Goal: Task Accomplishment & Management: Complete application form

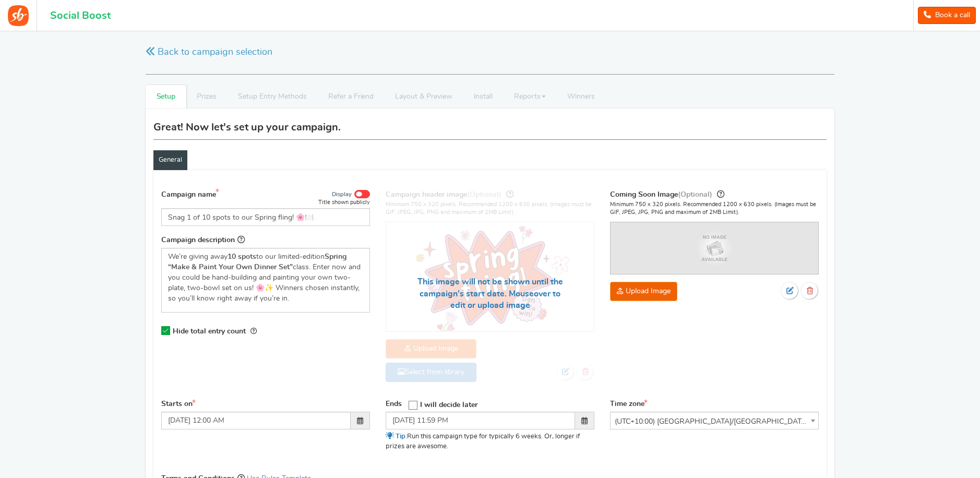
select select "[GEOGRAPHIC_DATA]/[GEOGRAPHIC_DATA]"
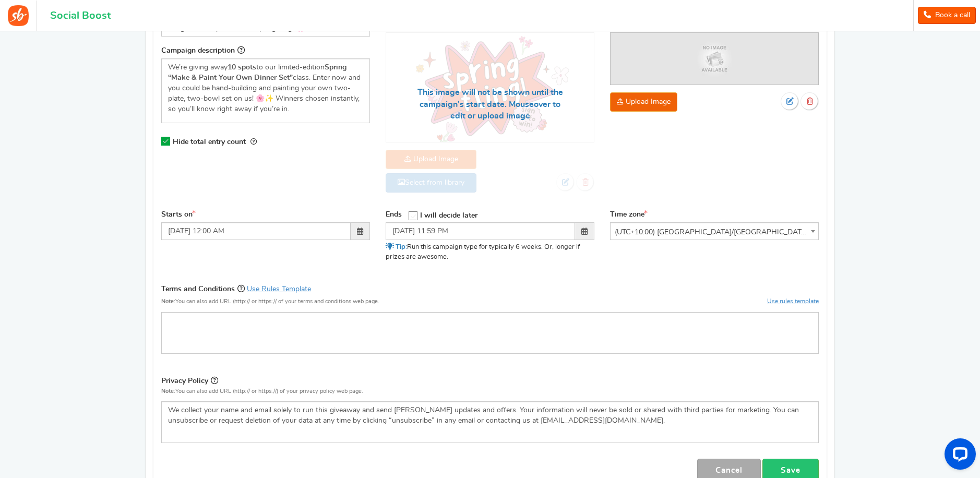
scroll to position [198, 0]
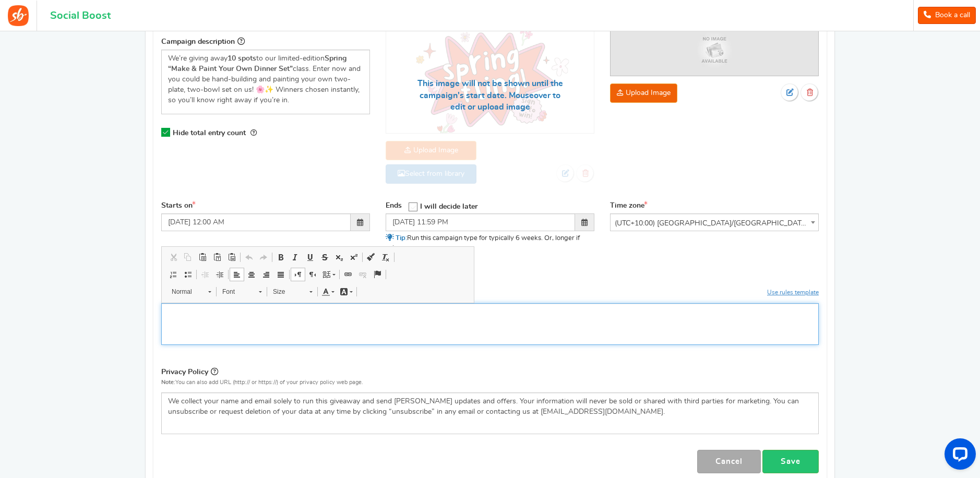
click at [476, 329] on div "Editor, competition_terms" at bounding box center [490, 324] width 658 height 42
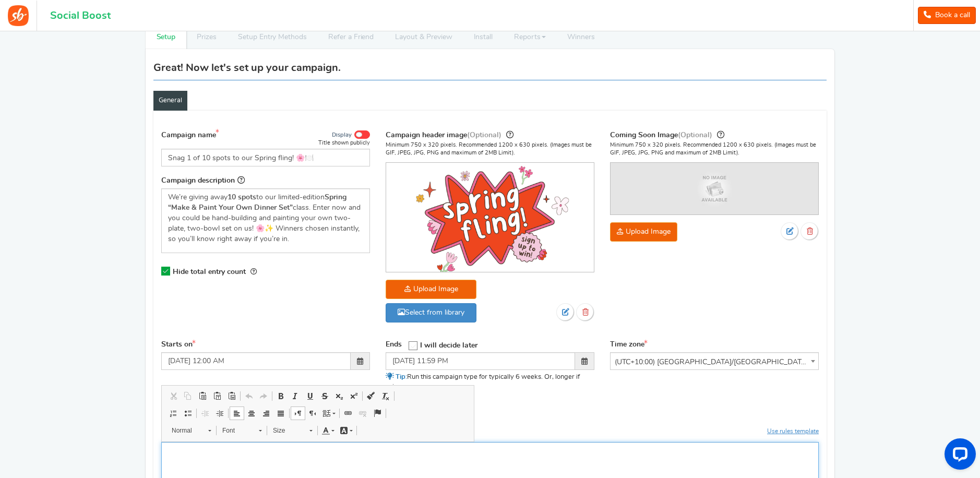
scroll to position [54, 0]
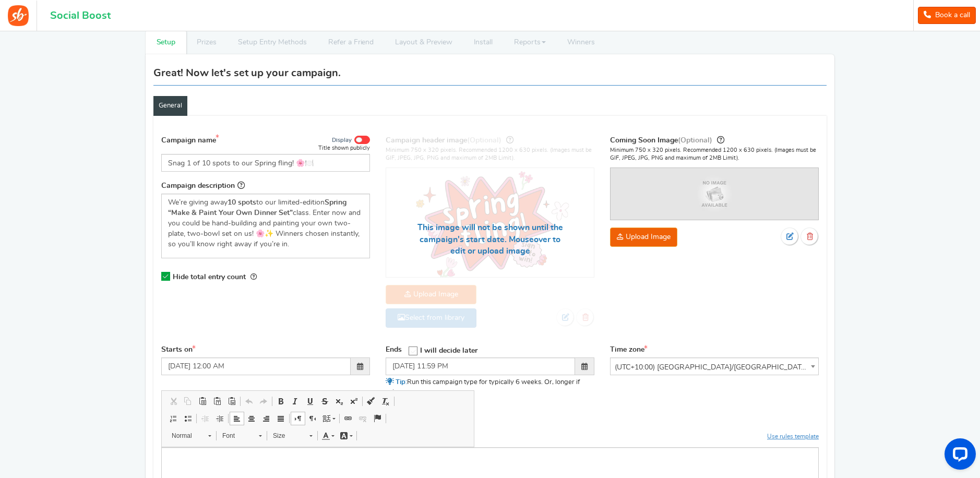
click at [903, 288] on div "Back to campaign selection Welcome back Continue setting up your 'Snag 1 of 10 …" at bounding box center [490, 341] width 980 height 728
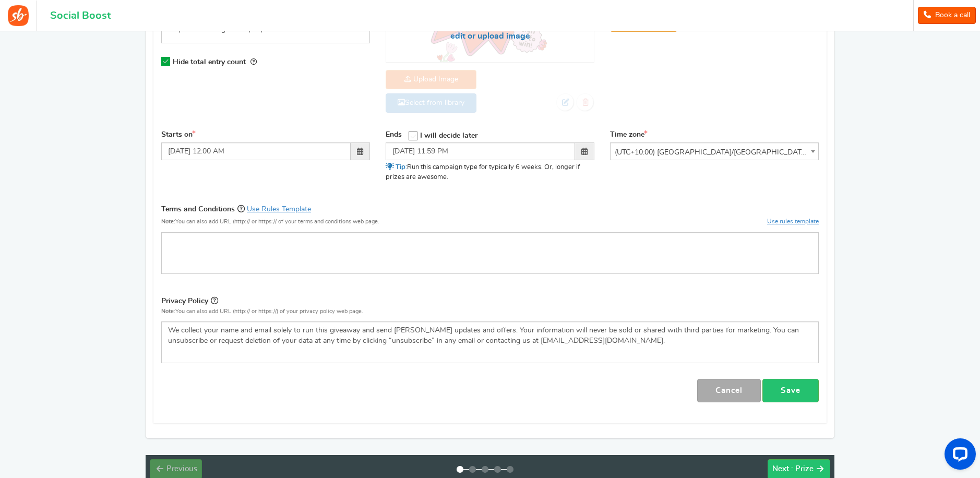
scroll to position [331, 0]
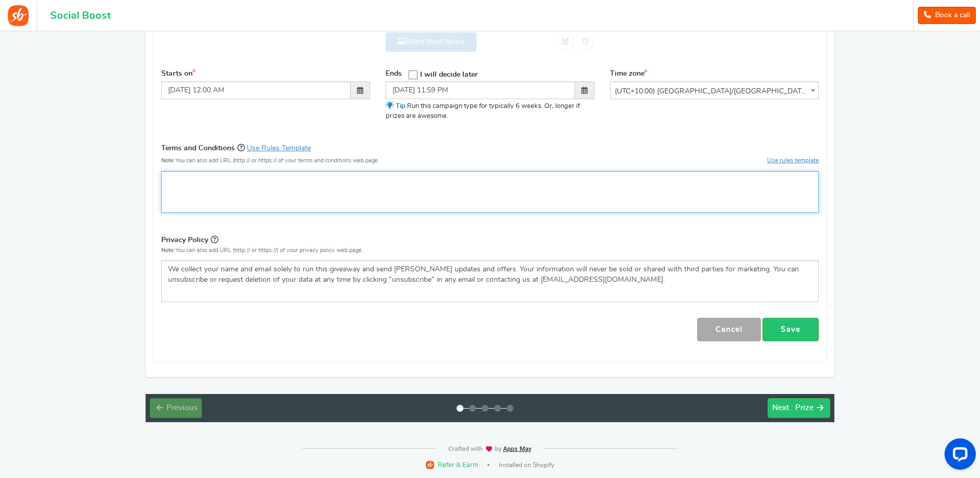
click at [559, 197] on div "Editor, competition_terms" at bounding box center [490, 192] width 658 height 42
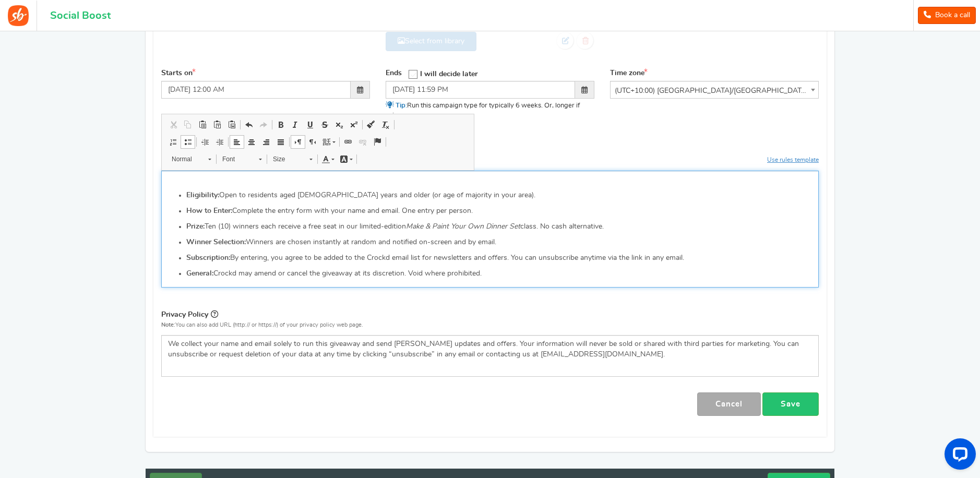
click at [228, 212] on strong "How to Enter:" at bounding box center [209, 210] width 46 height 7
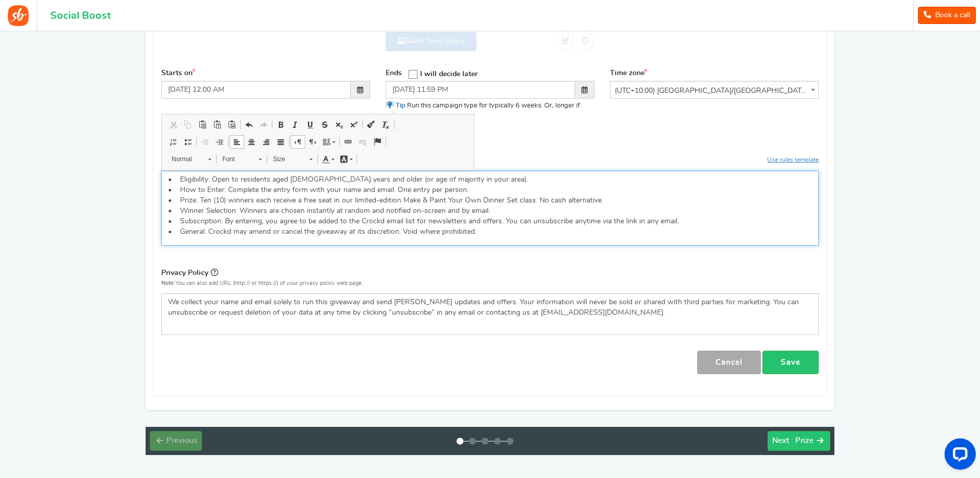
click at [235, 208] on p "• Eligibility: Open to residents aged [DEMOGRAPHIC_DATA] years and older (or ag…" at bounding box center [490, 205] width 644 height 63
click at [249, 177] on p "• Eligibility: Open to residents aged [DEMOGRAPHIC_DATA] years and older (or ag…" at bounding box center [490, 205] width 644 height 63
click at [314, 185] on p "• Eligibility: Open to [GEOGRAPHIC_DATA] and GC residents aged [DEMOGRAPHIC_DAT…" at bounding box center [490, 205] width 644 height 63
click at [424, 187] on p "• Eligibility: Open to [GEOGRAPHIC_DATA] and GC residents aged [DEMOGRAPHIC_DAT…" at bounding box center [490, 205] width 644 height 63
click at [462, 176] on p "• Eligibility: Open to [GEOGRAPHIC_DATA] and GC residents aged [DEMOGRAPHIC_DAT…" at bounding box center [490, 205] width 644 height 63
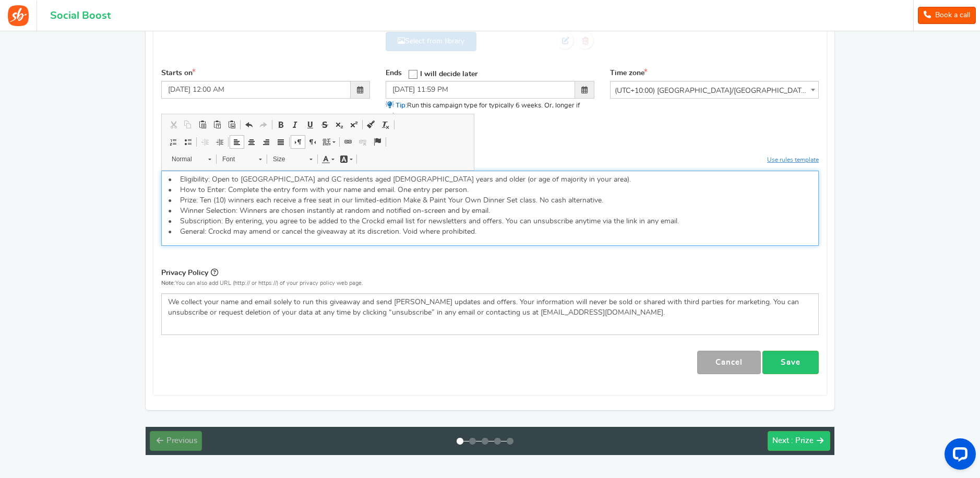
click at [492, 177] on p "• Eligibility: Open to [GEOGRAPHIC_DATA] and GC residents aged [DEMOGRAPHIC_DAT…" at bounding box center [490, 205] width 644 height 63
drag, startPoint x: 524, startPoint y: 182, endPoint x: 403, endPoint y: 180, distance: 120.6
click at [403, 180] on p "• Eligibility: Open to [GEOGRAPHIC_DATA] and GC residents aged [DEMOGRAPHIC_DAT…" at bounding box center [490, 205] width 644 height 63
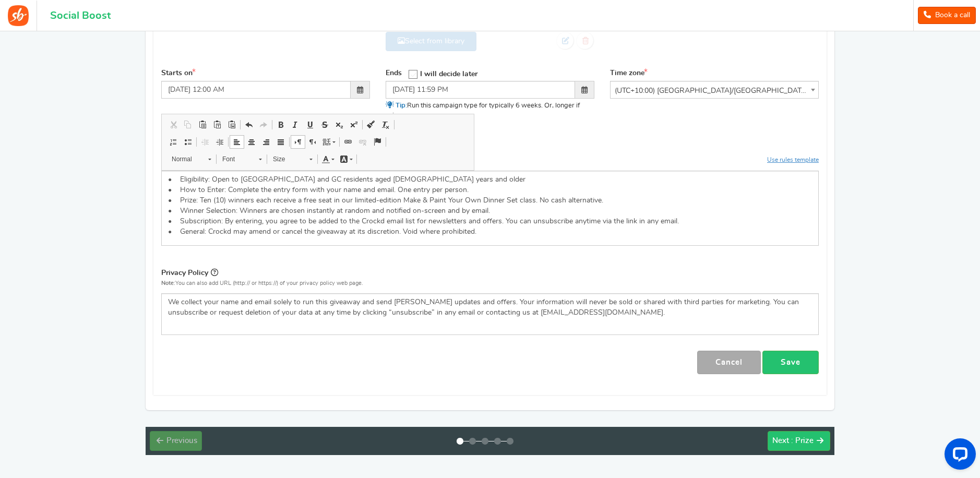
click at [173, 106] on div "Starts on [DATE] 12:00 AM Ends Open On" at bounding box center [489, 100] width 673 height 65
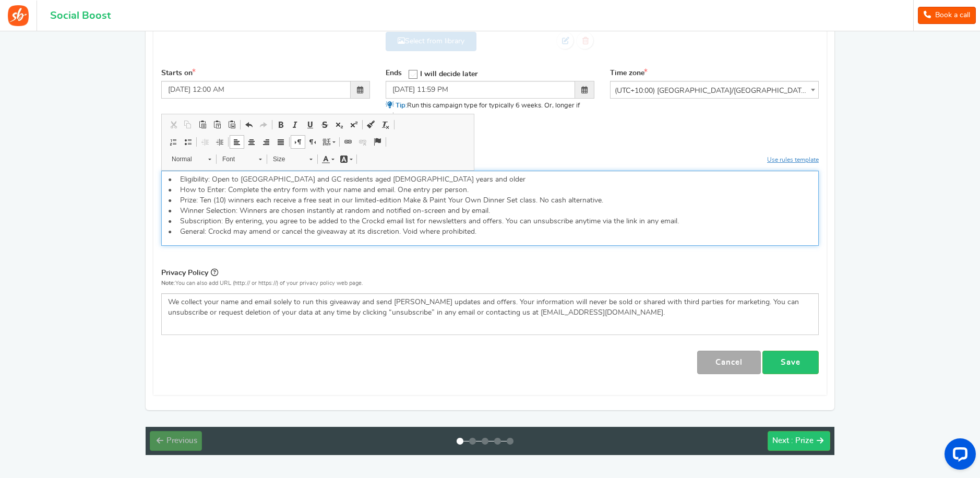
click at [269, 188] on p "• Eligibility: Open to [GEOGRAPHIC_DATA] and GC residents aged [DEMOGRAPHIC_DAT…" at bounding box center [490, 205] width 644 height 63
click at [347, 183] on p "• Eligibility: Open to [GEOGRAPHIC_DATA] and GC residents aged [DEMOGRAPHIC_DAT…" at bounding box center [490, 205] width 644 height 63
click at [353, 180] on p "• Eligibility: Open to [GEOGRAPHIC_DATA] and GC residents aged [DEMOGRAPHIC_DAT…" at bounding box center [490, 205] width 644 height 63
click at [217, 187] on p "• Eligibility: Open to [GEOGRAPHIC_DATA] and GC residents aged [DEMOGRAPHIC_DAT…" at bounding box center [490, 205] width 644 height 63
click at [254, 192] on p "• Eligibility: Open to [GEOGRAPHIC_DATA] and GC residents aged [DEMOGRAPHIC_DAT…" at bounding box center [490, 205] width 644 height 63
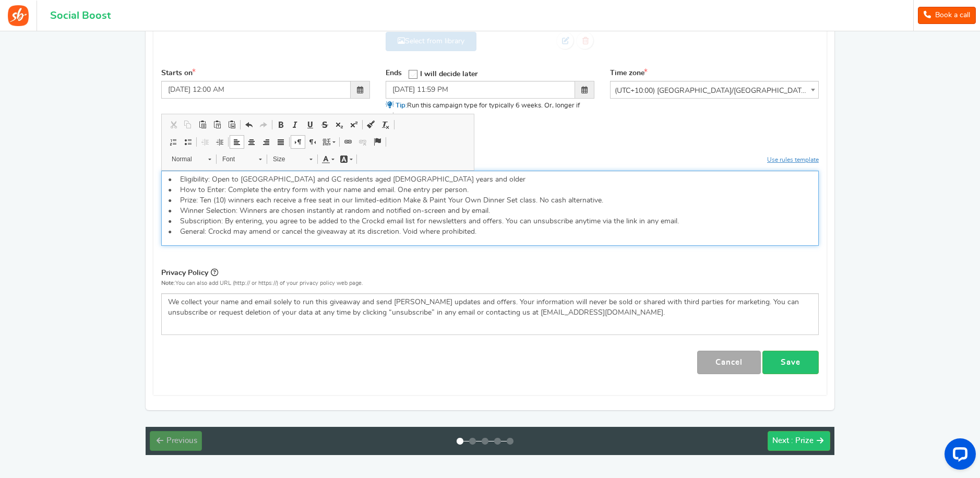
click at [280, 194] on p "• Eligibility: Open to [GEOGRAPHIC_DATA] and GC residents aged [DEMOGRAPHIC_DAT…" at bounding box center [490, 205] width 644 height 63
click at [479, 188] on p "• Eligibility: Open to [GEOGRAPHIC_DATA] and GC residents aged [DEMOGRAPHIC_DAT…" at bounding box center [490, 205] width 644 height 63
drag, startPoint x: 512, startPoint y: 208, endPoint x: 453, endPoint y: 208, distance: 59.5
click at [453, 208] on p "• Eligibility: Open to [GEOGRAPHIC_DATA] and GC residents aged [DEMOGRAPHIC_DAT…" at bounding box center [490, 205] width 644 height 63
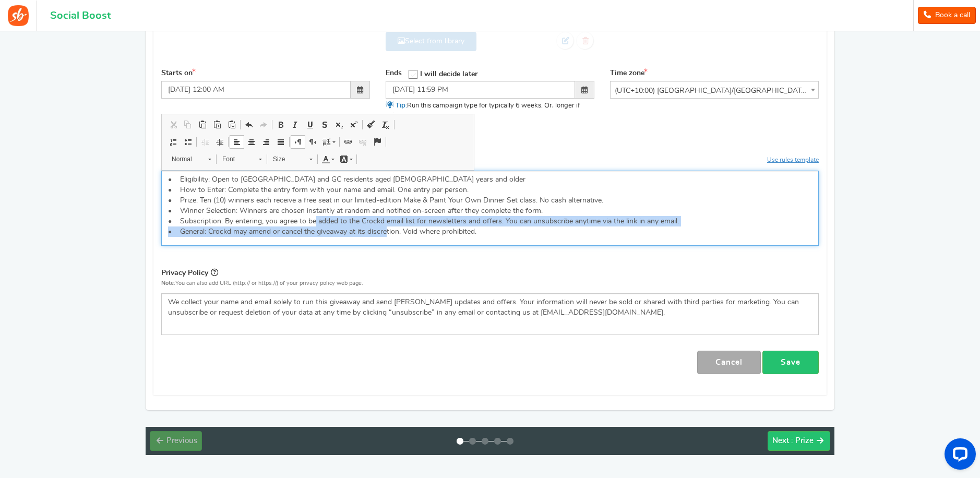
drag, startPoint x: 308, startPoint y: 221, endPoint x: 380, endPoint y: 230, distance: 72.6
click at [380, 230] on p "• Eligibility: Open to [GEOGRAPHIC_DATA] and GC residents aged [DEMOGRAPHIC_DAT…" at bounding box center [490, 205] width 644 height 63
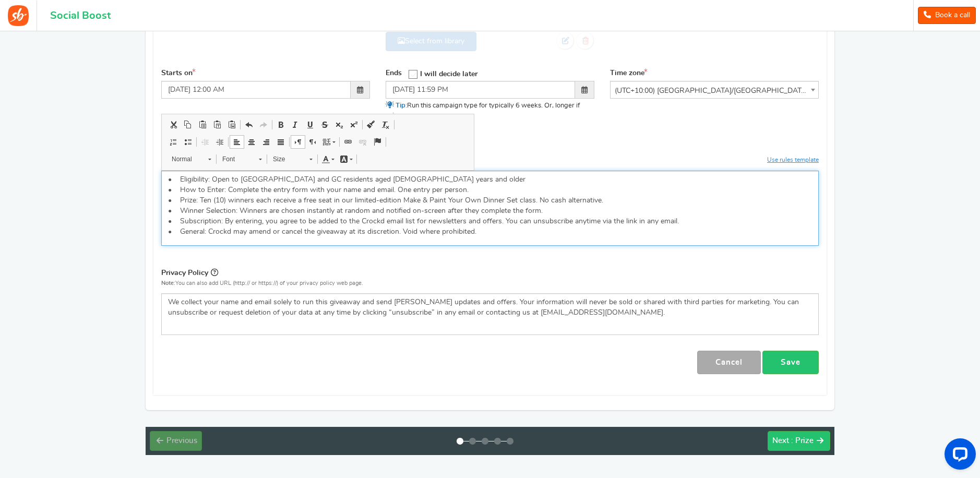
click at [407, 226] on p "• Eligibility: Open to [GEOGRAPHIC_DATA] and GC residents aged [DEMOGRAPHIC_DAT…" at bounding box center [490, 205] width 644 height 63
click at [471, 229] on p "• Eligibility: Open to [GEOGRAPHIC_DATA] and GC residents aged [DEMOGRAPHIC_DAT…" at bounding box center [490, 205] width 644 height 63
click at [521, 229] on p "• Eligibility: Open to [GEOGRAPHIC_DATA] and GC residents aged [DEMOGRAPHIC_DAT…" at bounding box center [490, 205] width 644 height 63
click at [545, 222] on p "• Eligibility: Open to [GEOGRAPHIC_DATA] and GC residents aged [DEMOGRAPHIC_DAT…" at bounding box center [490, 205] width 644 height 63
click at [549, 228] on p "• Eligibility: Open to [GEOGRAPHIC_DATA] and GC residents aged [DEMOGRAPHIC_DAT…" at bounding box center [490, 205] width 644 height 63
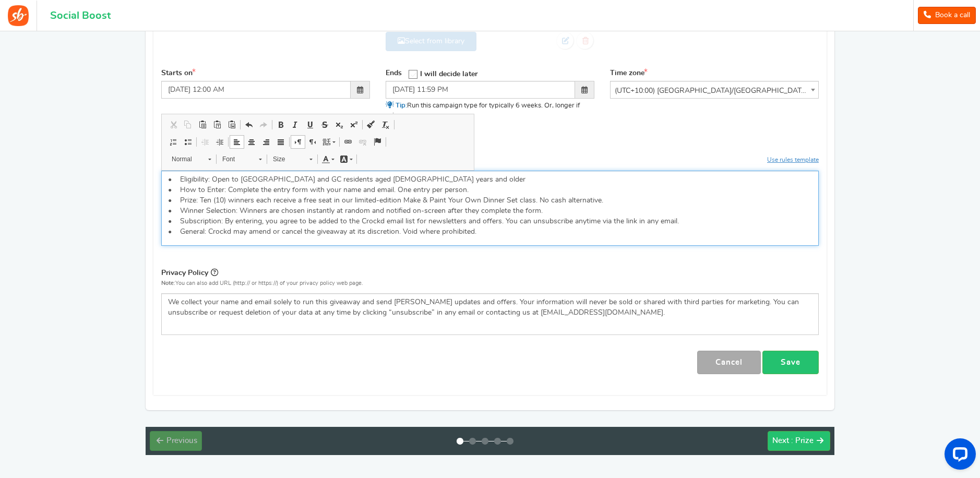
click at [659, 223] on p "• Eligibility: Open to [GEOGRAPHIC_DATA] and GC residents aged [DEMOGRAPHIC_DAT…" at bounding box center [490, 205] width 644 height 63
click at [674, 238] on div "• Eligibility: Open to [GEOGRAPHIC_DATA] and GC residents aged [DEMOGRAPHIC_DAT…" at bounding box center [490, 208] width 658 height 75
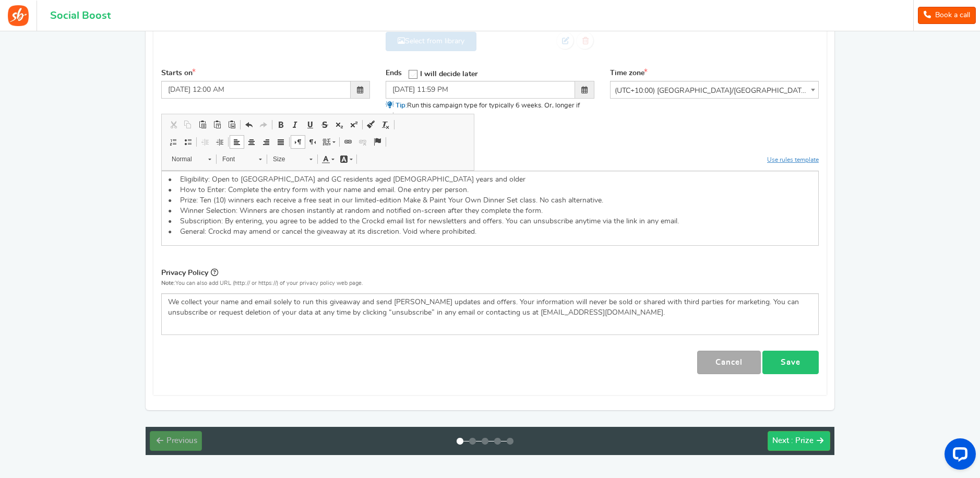
click at [794, 363] on link "Save" at bounding box center [791, 362] width 56 height 23
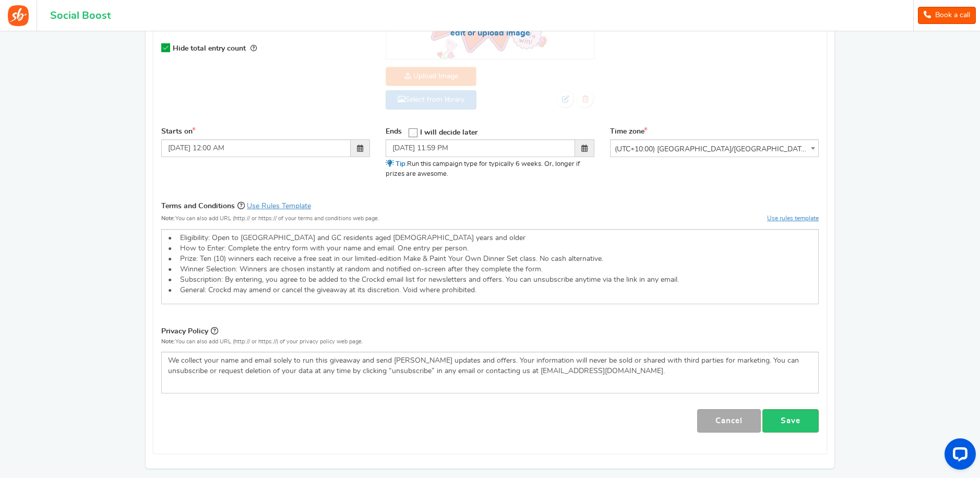
scroll to position [278, 0]
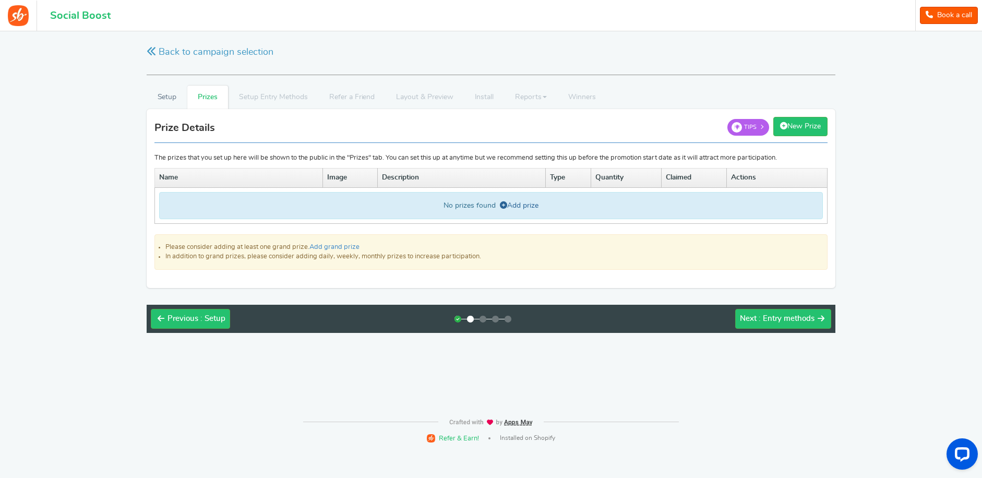
click at [529, 206] on link "Add prize" at bounding box center [519, 205] width 39 height 7
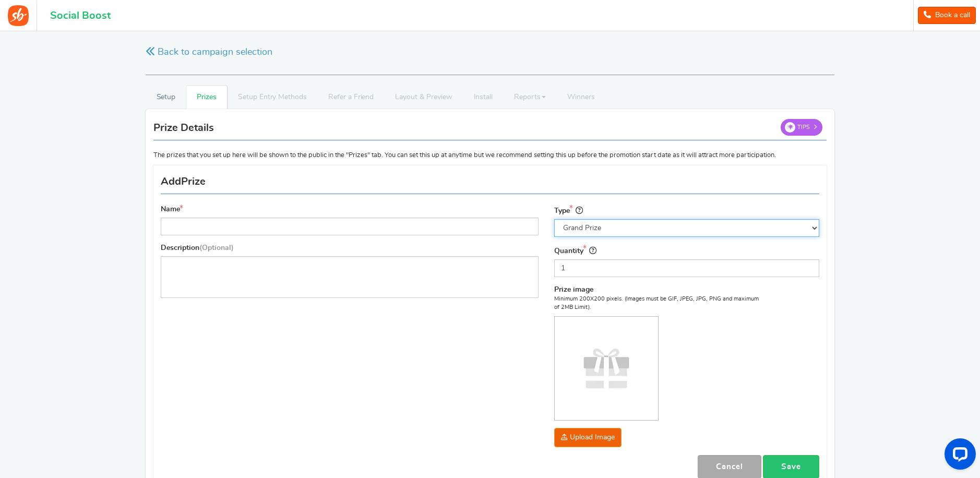
click at [576, 230] on select "Select the prize type Grand Prize Daily Prize Weekly Prize Monthly Prize" at bounding box center [686, 228] width 265 height 18
select select "weekly"
click at [554, 219] on select "Select the prize type Grand Prize Daily Prize Weekly Prize Monthly Prize" at bounding box center [686, 228] width 265 height 18
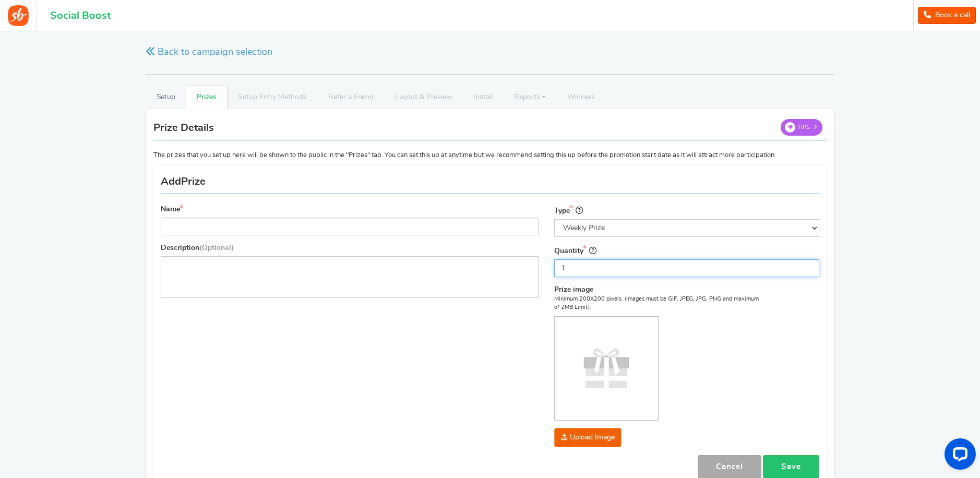
click at [603, 272] on input "1" at bounding box center [686, 268] width 265 height 18
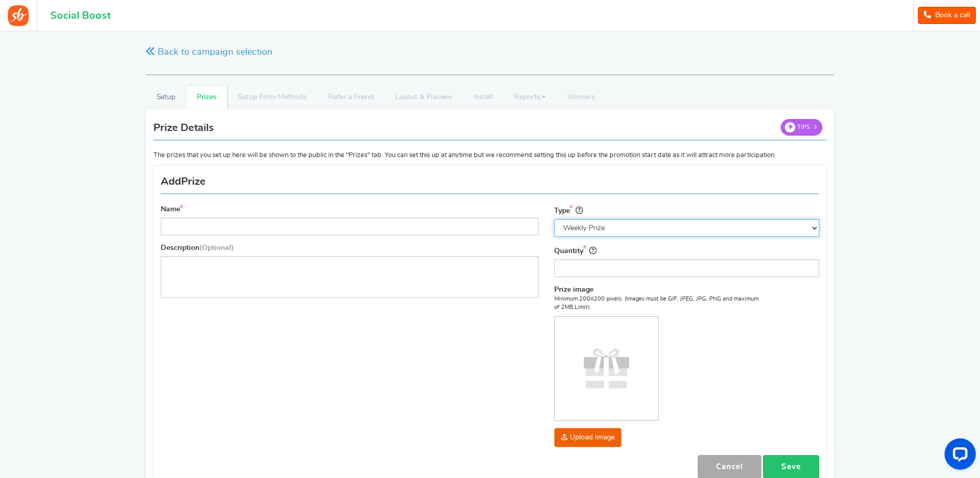
click at [616, 229] on select "Select the prize type Grand Prize Daily Prize Weekly Prize Monthly Prize" at bounding box center [686, 228] width 265 height 18
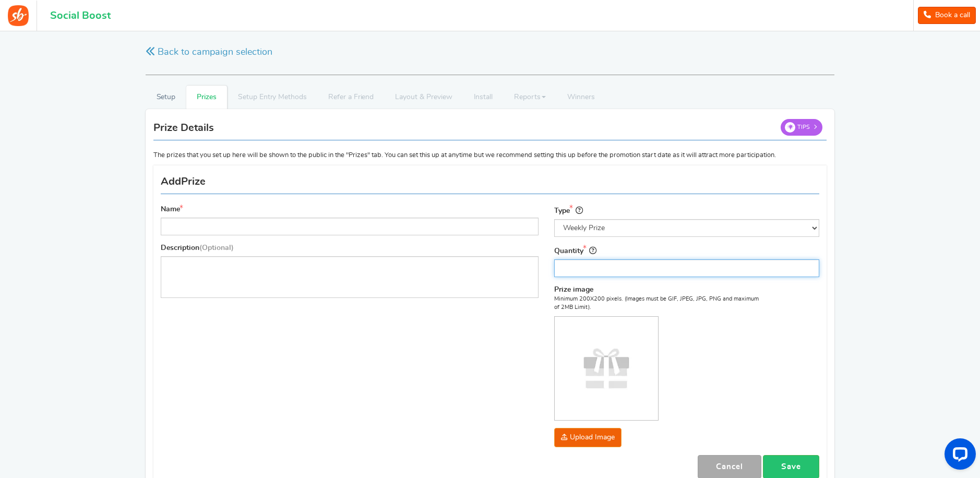
click at [585, 274] on input "Quantity" at bounding box center [686, 268] width 265 height 18
type input "10"
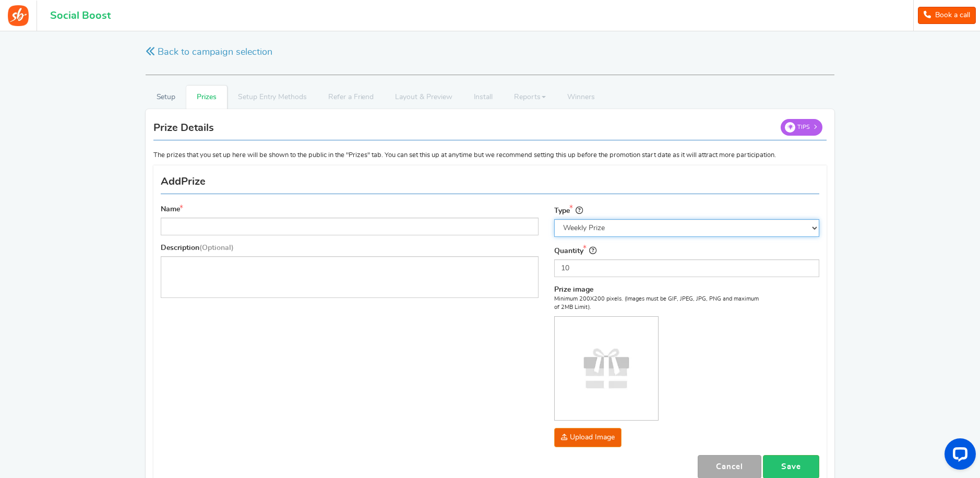
click at [636, 231] on select "Select the prize type Grand Prize Daily Prize Weekly Prize Monthly Prize" at bounding box center [686, 228] width 265 height 18
select select "monthly"
click at [554, 219] on select "Select the prize type Grand Prize Daily Prize Weekly Prize Monthly Prize" at bounding box center [686, 228] width 265 height 18
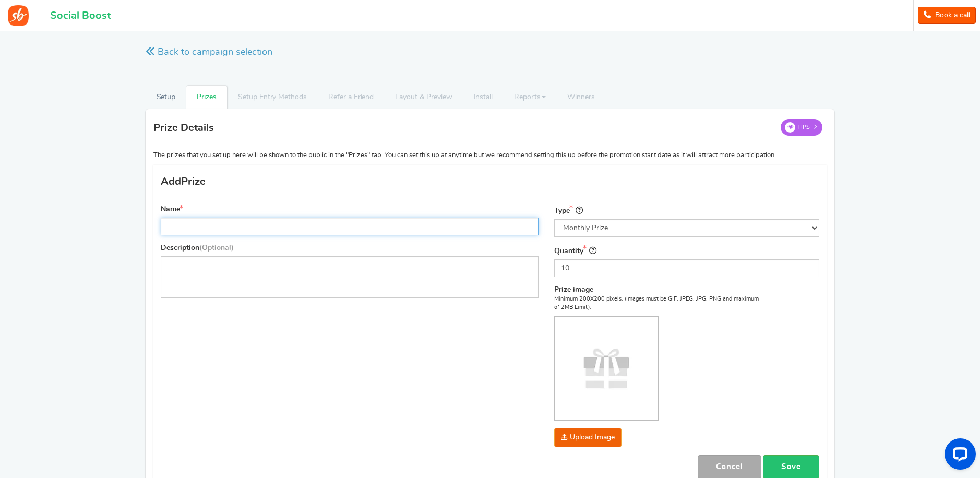
click at [485, 229] on input "Name" at bounding box center [350, 227] width 378 height 18
type input "Make and Paint Your Own Dinner Set"
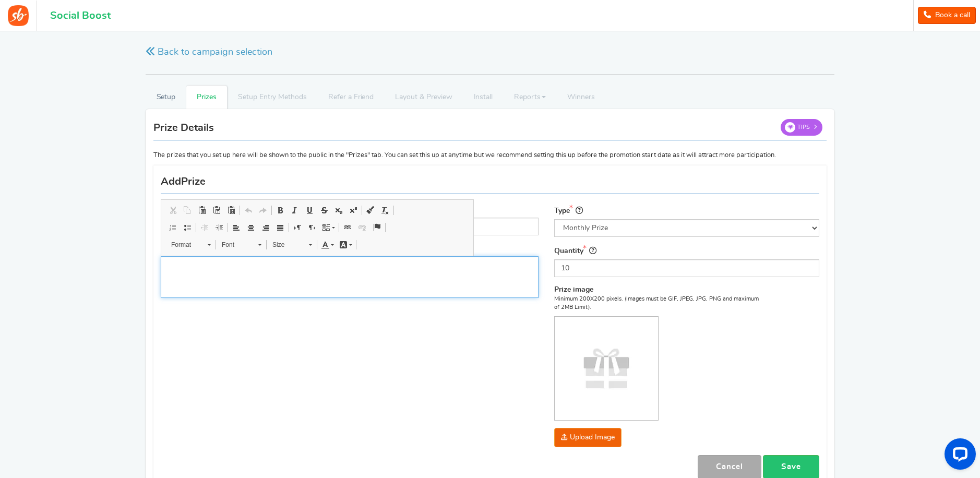
click at [409, 280] on div "Editor, prize_description" at bounding box center [350, 277] width 378 height 42
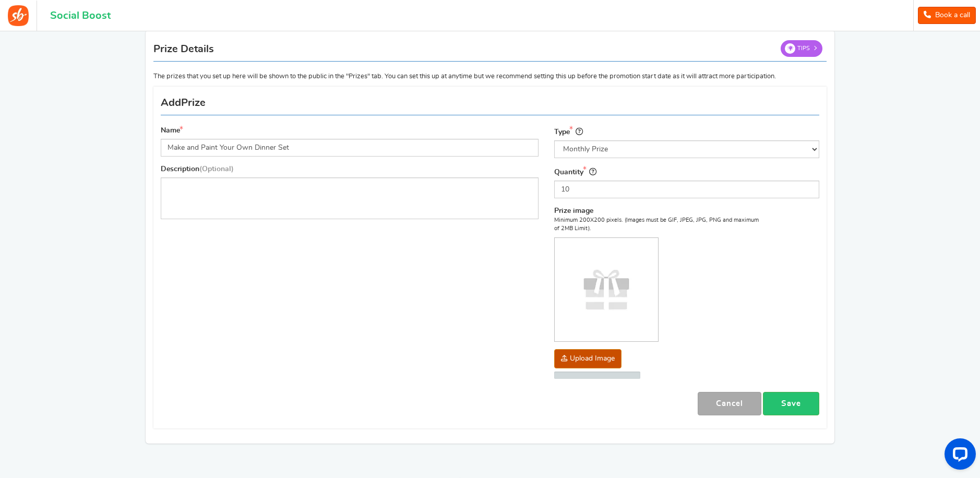
scroll to position [80, 0]
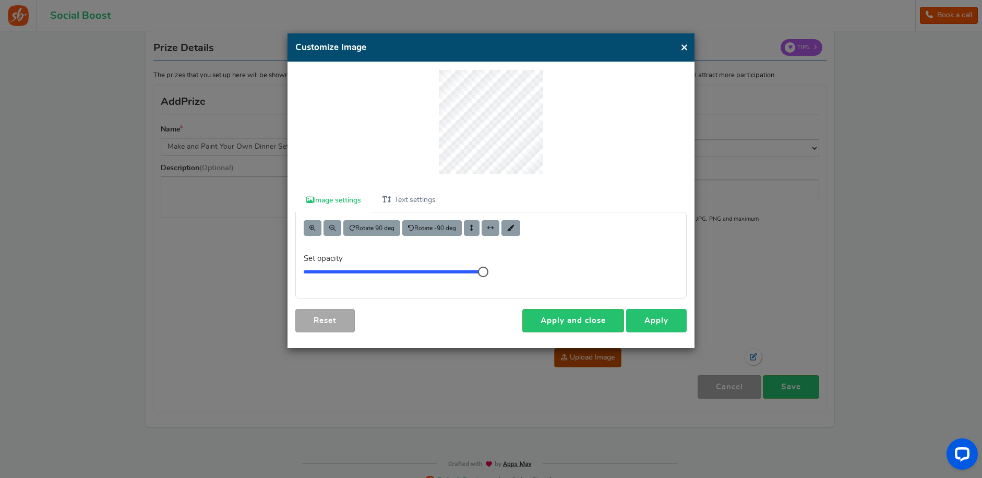
click at [642, 320] on link "Apply" at bounding box center [656, 320] width 61 height 23
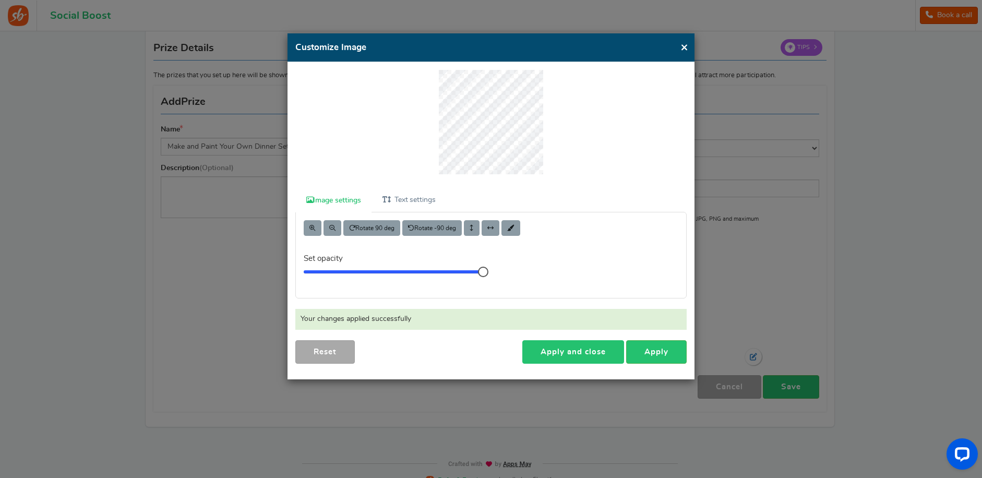
click at [581, 352] on link "Apply and close" at bounding box center [574, 351] width 102 height 23
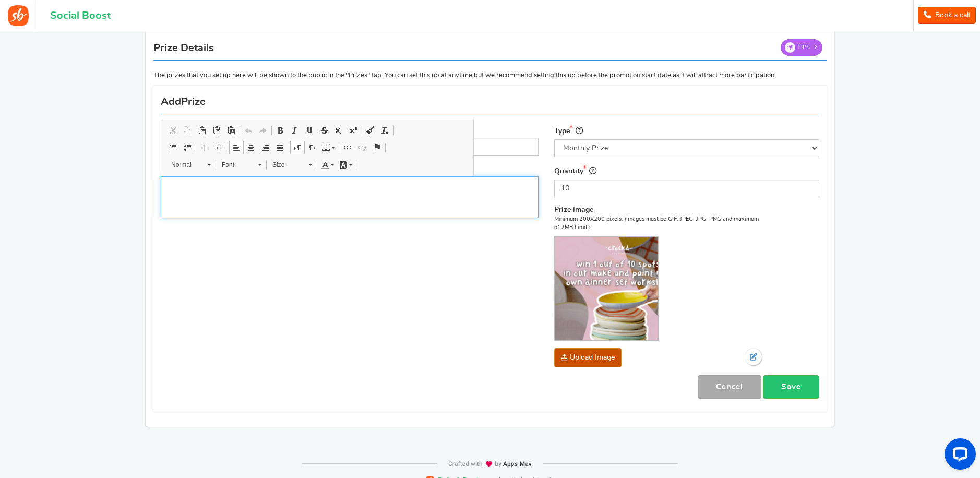
click at [388, 182] on p "Editor, prize_description" at bounding box center [350, 185] width 364 height 10
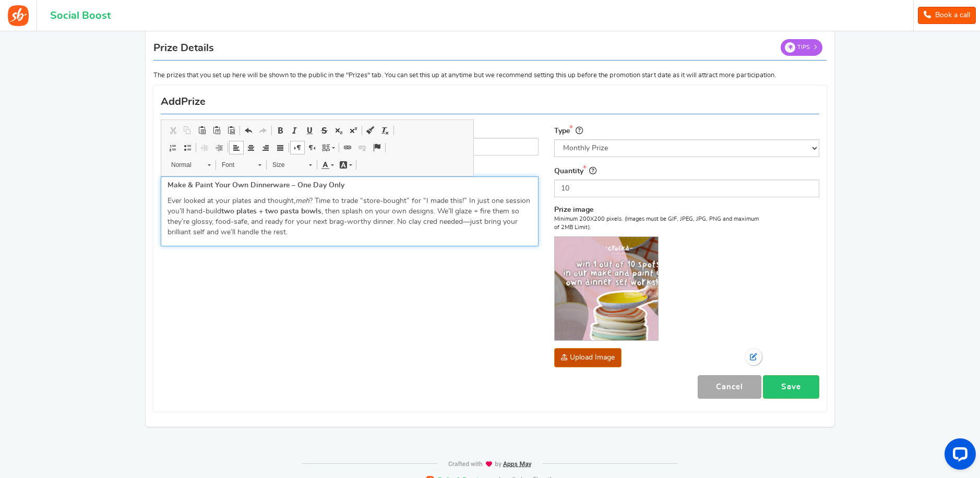
click at [391, 215] on p "Ever looked at your plates and thought, meh ? Time to trade “store-bought” for …" at bounding box center [350, 217] width 364 height 42
click at [349, 260] on div "Name Make and Paint Your Own Dinner Set Description (Optional) Make & Paint You…" at bounding box center [490, 249] width 674 height 316
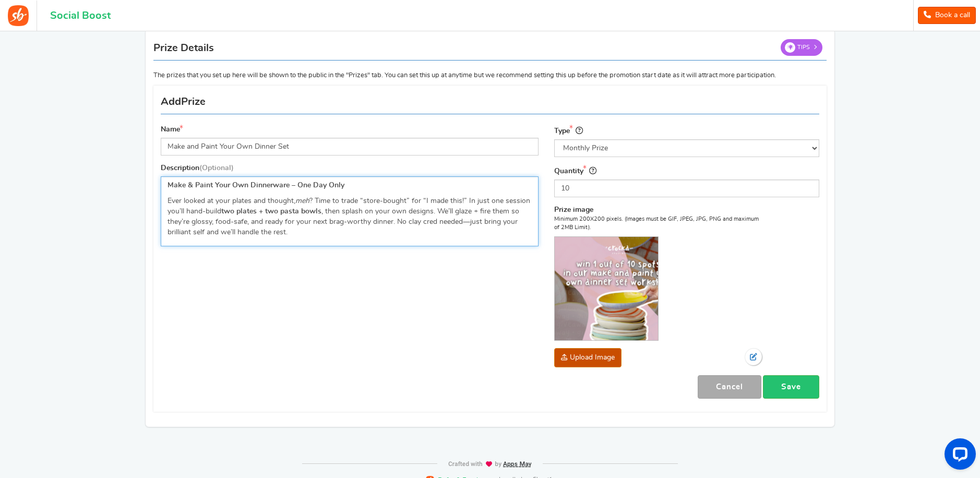
click at [529, 201] on p "Ever looked at your plates and thought, meh ? Time to trade “store-bought” for …" at bounding box center [350, 217] width 364 height 42
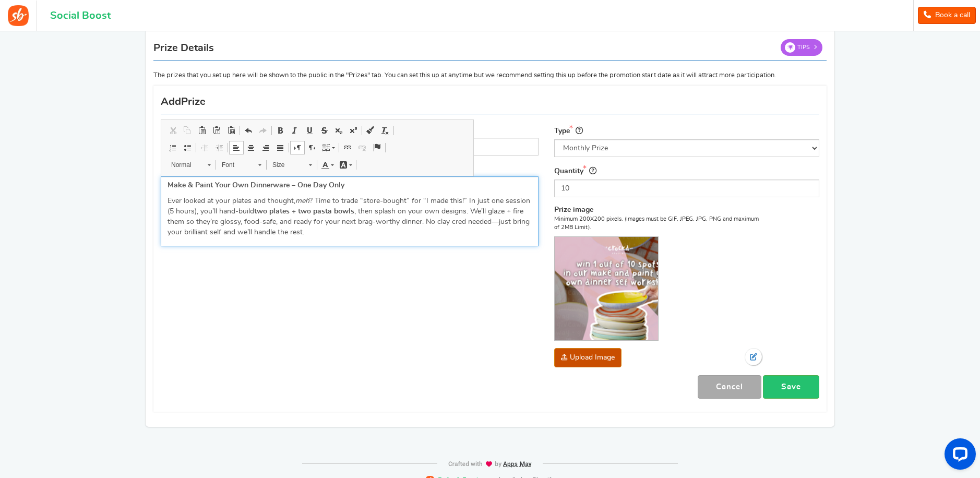
click at [478, 238] on div "Make & Paint Your Own Dinnerware – One Day Only Ever looked at your plates and …" at bounding box center [350, 211] width 378 height 70
click at [478, 291] on div "Name Make and Paint Your Own Dinner Set Description (Optional) Make & Paint You…" at bounding box center [490, 249] width 674 height 316
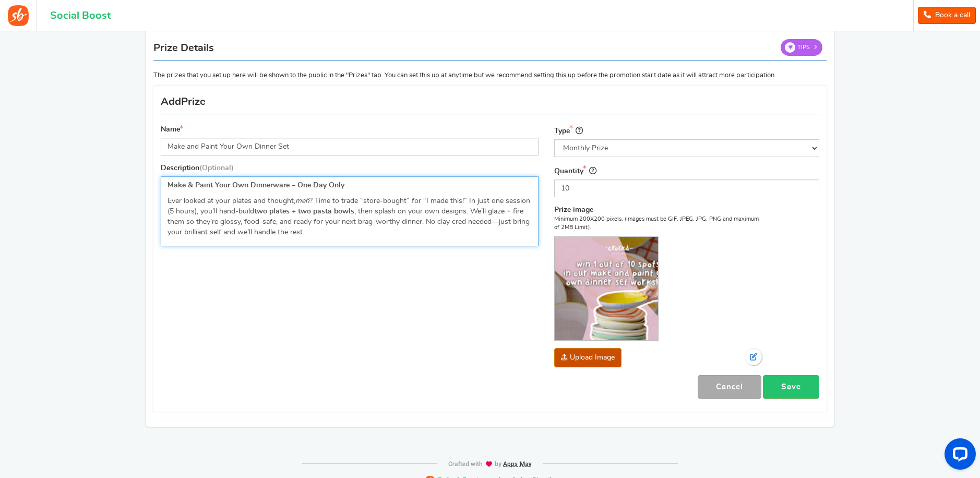
click at [303, 234] on p "Ever looked at your plates and thought, meh ? Time to trade “store-bought” for …" at bounding box center [350, 217] width 364 height 42
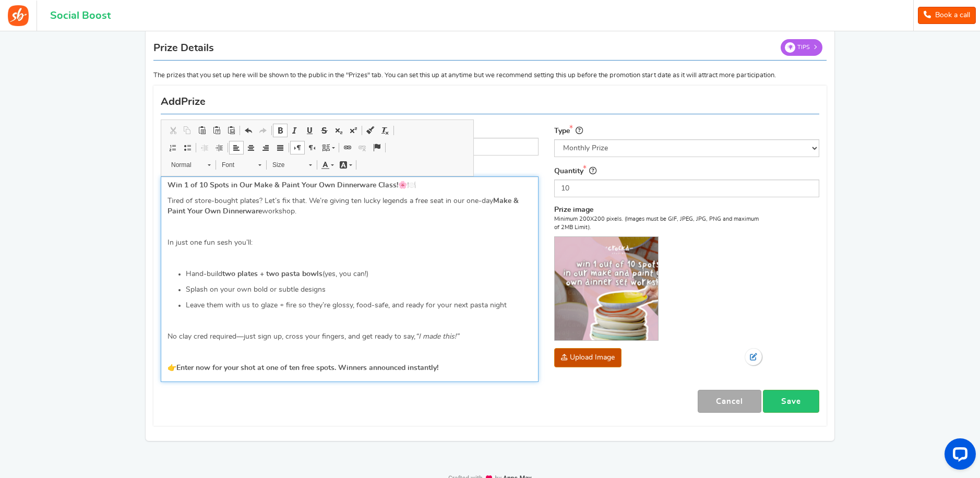
click at [313, 230] on p "Editor, prize_description" at bounding box center [350, 227] width 364 height 10
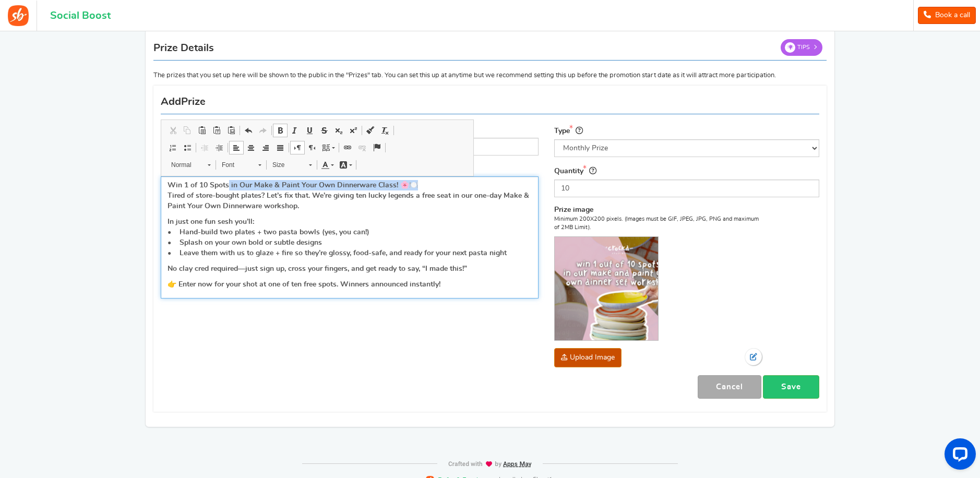
drag, startPoint x: 420, startPoint y: 187, endPoint x: 229, endPoint y: 186, distance: 190.5
click at [229, 186] on p "Win 1 of 10 Spots in Our Make & Paint Your Own Dinnerware Class! 🌸🍽️ Tired of s…" at bounding box center [350, 195] width 364 height 31
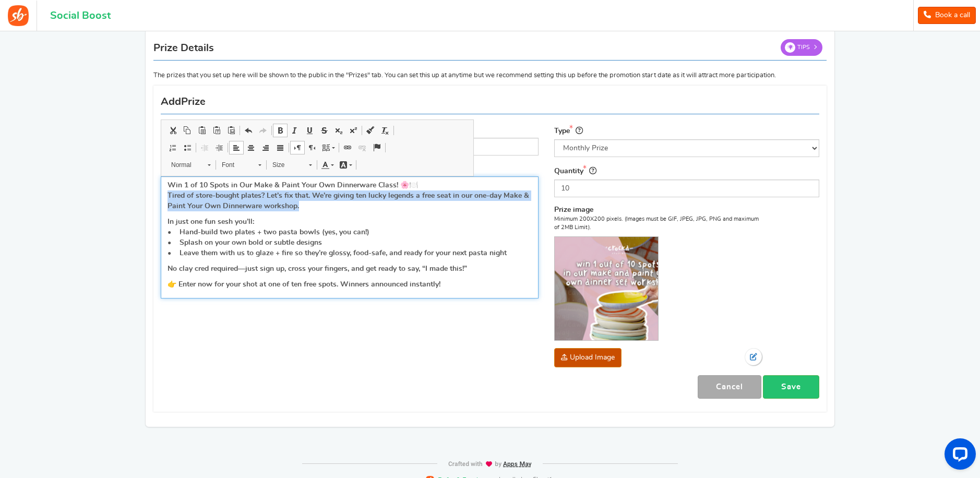
drag, startPoint x: 302, startPoint y: 205, endPoint x: 161, endPoint y: 196, distance: 141.2
click at [161, 196] on div "Win 1 of 10 Spots in Our Make & Paint Your Own Dinnerware Class! 🌸🍽️ Tired of s…" at bounding box center [350, 237] width 378 height 122
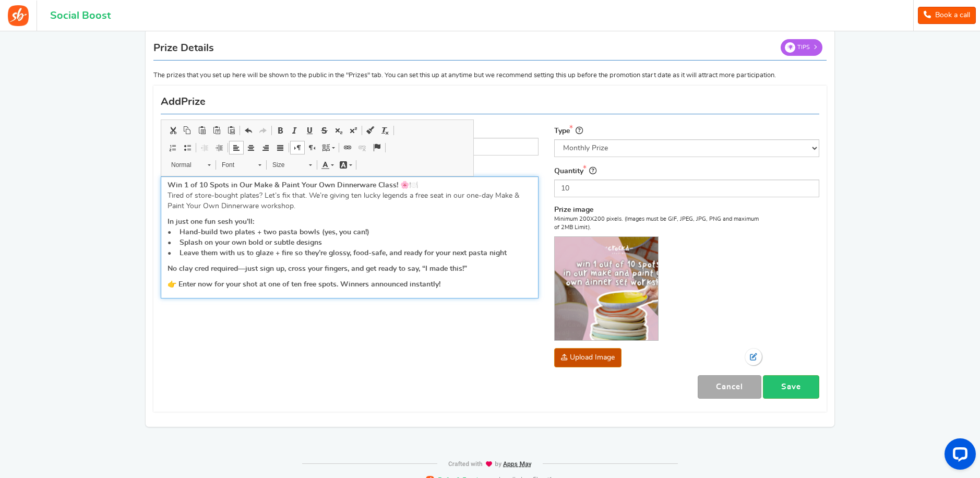
click at [280, 213] on div "Win 1 of 10 Spots in Our Make & Paint Your Own Dinnerware Class! 🌸🍽️ Tired of s…" at bounding box center [350, 237] width 378 height 122
click at [306, 196] on p "Win 1 of 10 Spots in Our Make & Paint Your Own Dinnerware Class! 🌸🍽️ Tired of s…" at bounding box center [350, 195] width 364 height 31
click at [360, 193] on p "Win 1 of 10 Spots in Our Make & Paint Your Own Dinnerware Class! 🌸🍽️ Tired of s…" at bounding box center [350, 195] width 364 height 31
click at [383, 202] on p "Win 1 of 10 Spots in Our Make & Paint Your Own Dinnerware Class! 🌸🍽️ Tired of s…" at bounding box center [350, 195] width 364 height 31
click at [257, 230] on strong "In just one fun sesh you’ll: • Hand-build two plates + two pasta bowls (yes, yo…" at bounding box center [337, 237] width 339 height 39
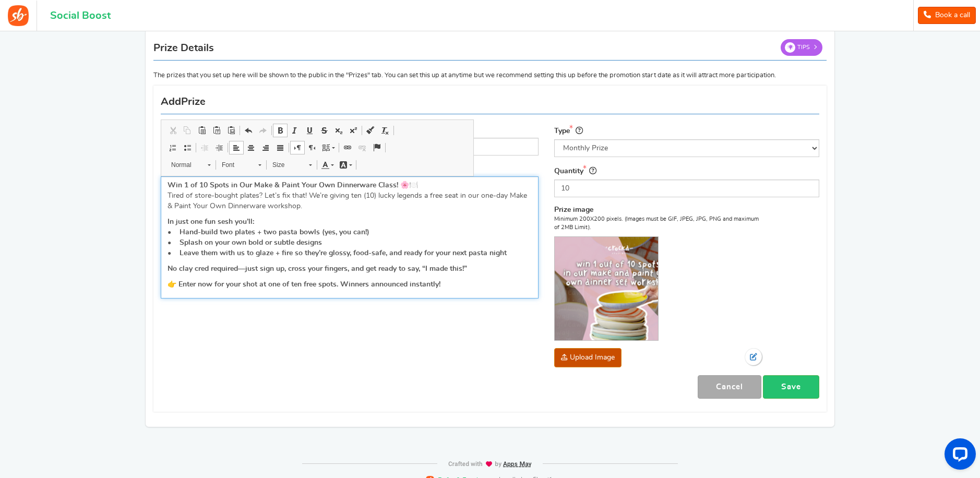
drag, startPoint x: 523, startPoint y: 252, endPoint x: 166, endPoint y: 222, distance: 357.8
click at [167, 222] on div "Win 1 of 10 Spots in Our Make & Paint Your Own Dinnerware Class! 🌸🍽️ Tired of s…" at bounding box center [350, 237] width 378 height 122
click at [217, 236] on p "In just one fun sesh you’ll: • Hand-build two plates + two pasta bowls (yes, yo…" at bounding box center [350, 238] width 364 height 42
drag, startPoint x: 473, startPoint y: 267, endPoint x: 152, endPoint y: 270, distance: 321.6
click at [152, 270] on div "Prize Details New Prize Tips The prizes that you set up here will be shown to t…" at bounding box center [490, 228] width 689 height 398
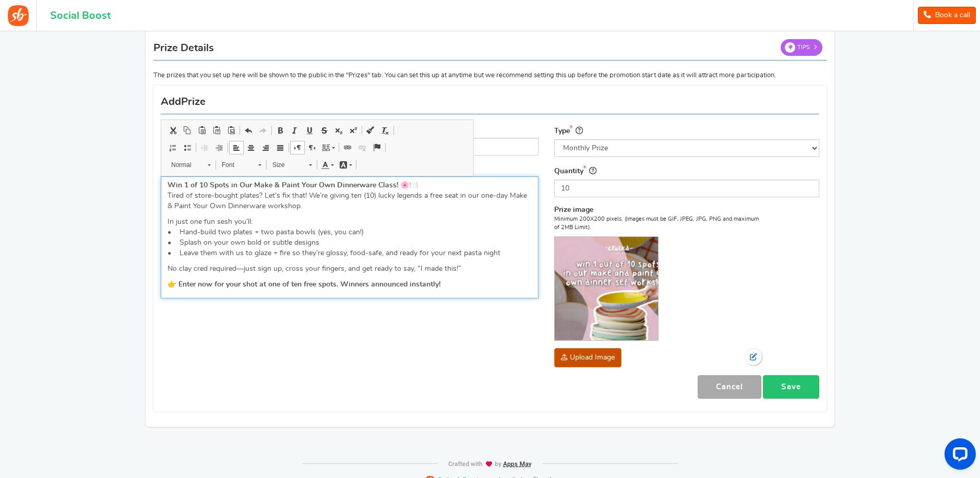
click at [247, 271] on p "No clay cred required—just sign up, cross your fingers, and get ready to say, “…" at bounding box center [350, 269] width 364 height 10
click at [341, 277] on div "Win 1 of 10 Spots in Our Make & Paint Your Own Dinnerware Class! 🌸🍽️ Tired of s…" at bounding box center [350, 237] width 378 height 122
click at [445, 271] on p "No clay cred required. Just sign up, cross your fingers, and get ready to say, …" at bounding box center [350, 269] width 364 height 10
click at [462, 288] on p "👉 Enter now for your shot at one of ten free spots. Winners announced instantly!" at bounding box center [350, 284] width 364 height 10
click at [490, 344] on div "Name Make and Paint Your Own Dinner Set Description (Optional) Win 1 of 10 Spot…" at bounding box center [490, 249] width 674 height 316
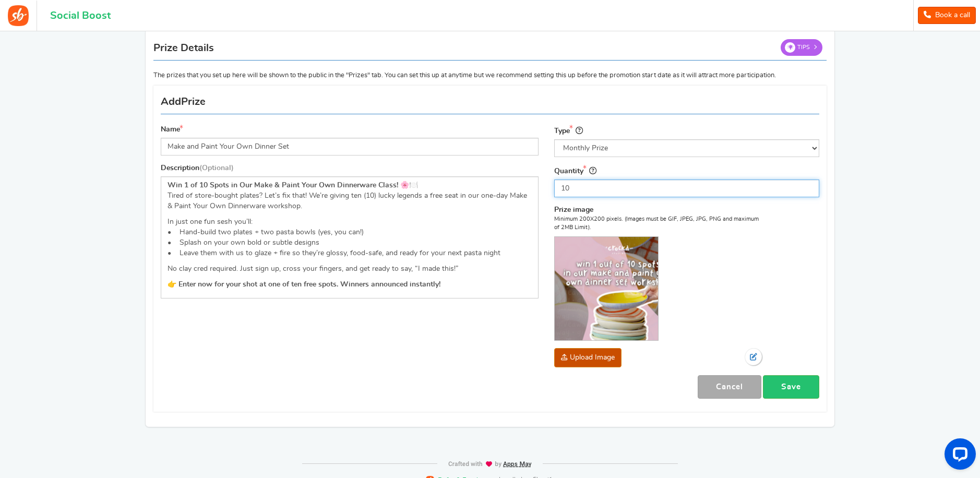
click at [716, 185] on input "10" at bounding box center [686, 189] width 265 height 18
click at [644, 267] on img at bounding box center [606, 288] width 103 height 103
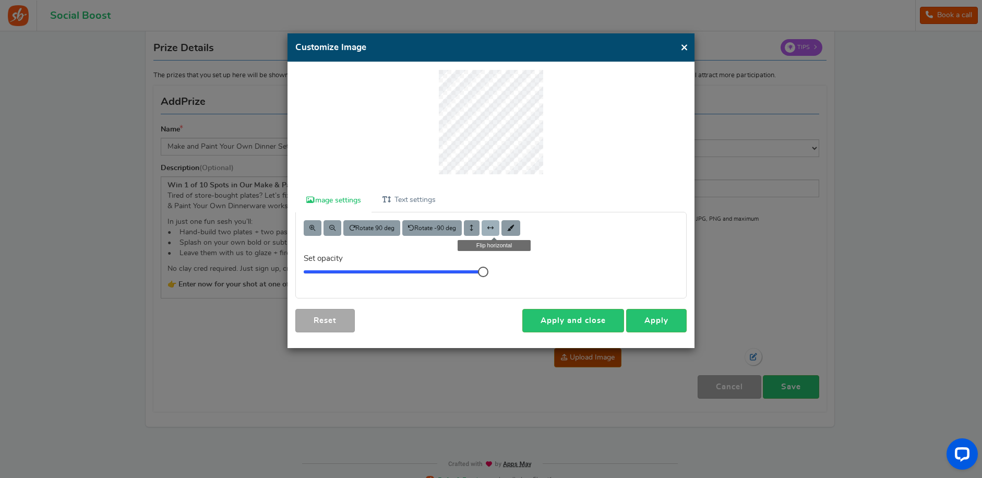
click at [493, 231] on button at bounding box center [491, 228] width 18 height 16
click at [498, 225] on button at bounding box center [491, 228] width 18 height 16
click at [338, 322] on link "Reset" at bounding box center [325, 320] width 60 height 23
click at [592, 333] on div "Image settings Text settings Rotate 90 deg Rotate -90 deg Set opacity 10 Info! …" at bounding box center [491, 205] width 407 height 286
click at [599, 312] on link "Apply and close" at bounding box center [574, 320] width 102 height 23
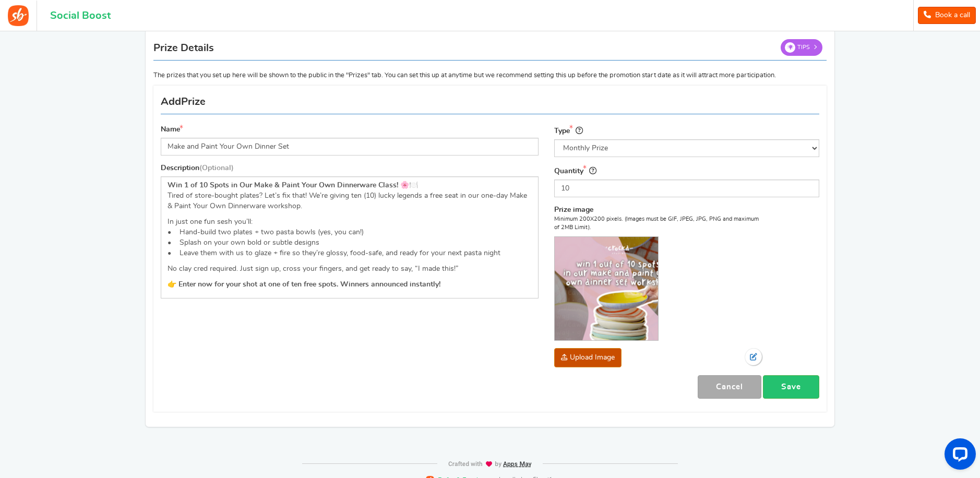
click at [614, 315] on img at bounding box center [606, 288] width 103 height 103
click at [754, 355] on span at bounding box center [753, 356] width 7 height 7
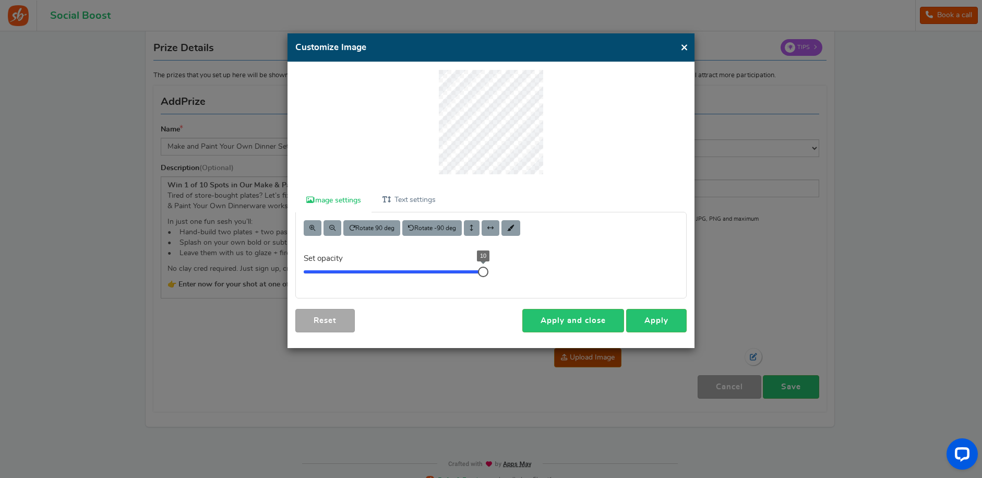
click at [342, 315] on link "Reset" at bounding box center [325, 320] width 60 height 23
click at [681, 41] on button "×" at bounding box center [685, 47] width 8 height 13
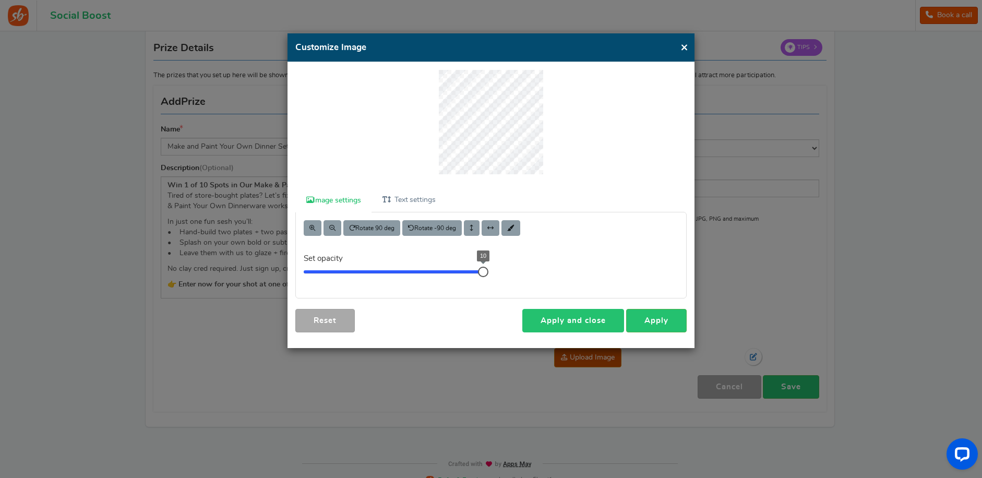
click at [602, 323] on link "Apply and close" at bounding box center [574, 320] width 102 height 23
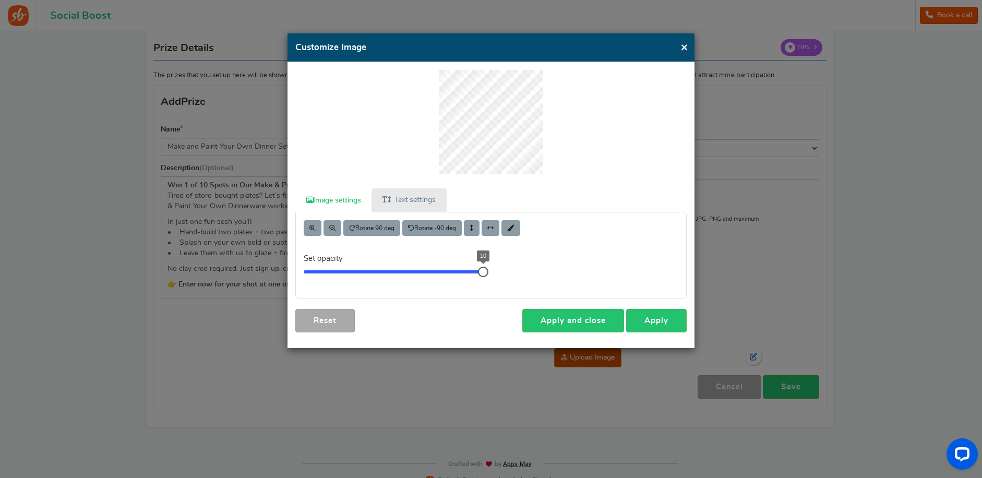
click at [425, 205] on link "Text settings" at bounding box center [409, 199] width 75 height 23
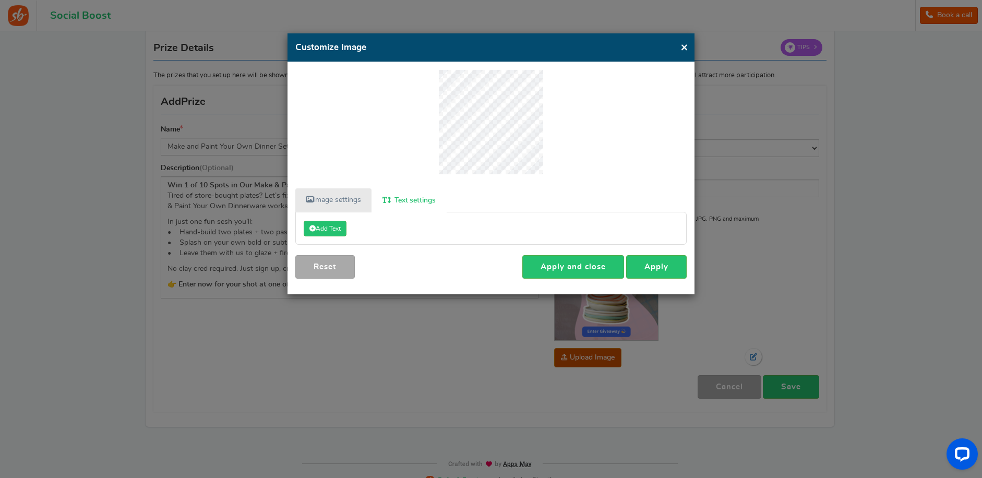
click at [337, 202] on link "Image settings" at bounding box center [333, 199] width 76 height 23
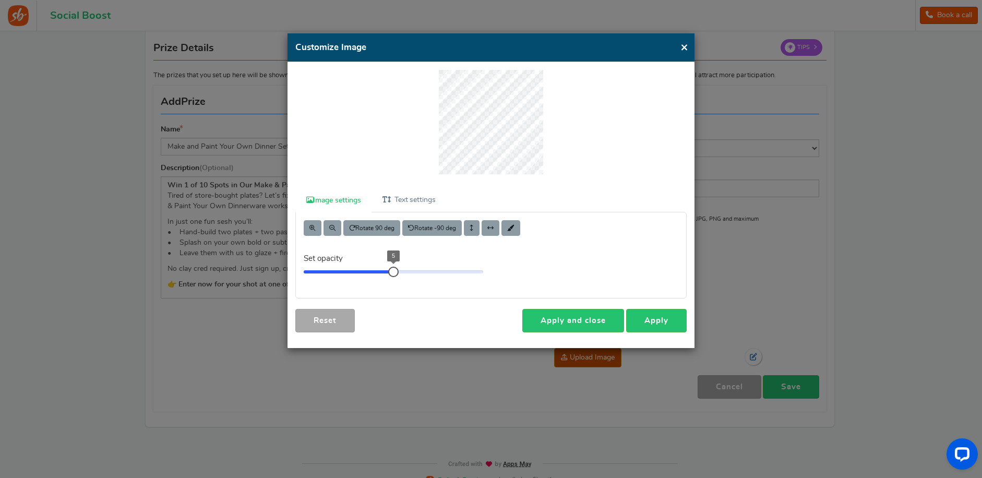
click at [387, 273] on div "5" at bounding box center [394, 272] width 180 height 10
drag, startPoint x: 387, startPoint y: 270, endPoint x: 528, endPoint y: 242, distance: 143.1
click at [528, 242] on div "Rotate 90 deg Rotate -90 deg Set opacity 10" at bounding box center [491, 255] width 406 height 86
click at [326, 222] on button at bounding box center [333, 228] width 18 height 16
click at [605, 315] on link "Apply and close" at bounding box center [574, 320] width 102 height 23
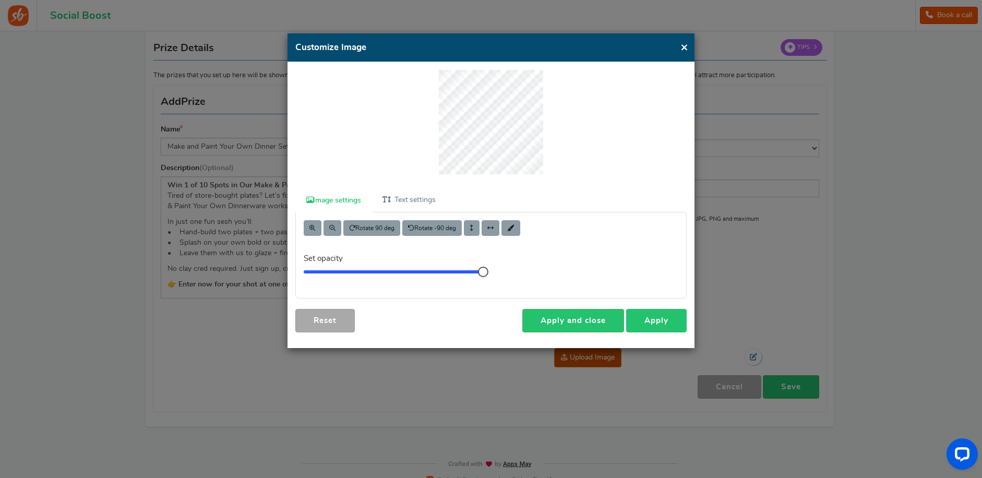
click at [670, 318] on link "Apply" at bounding box center [656, 320] width 61 height 23
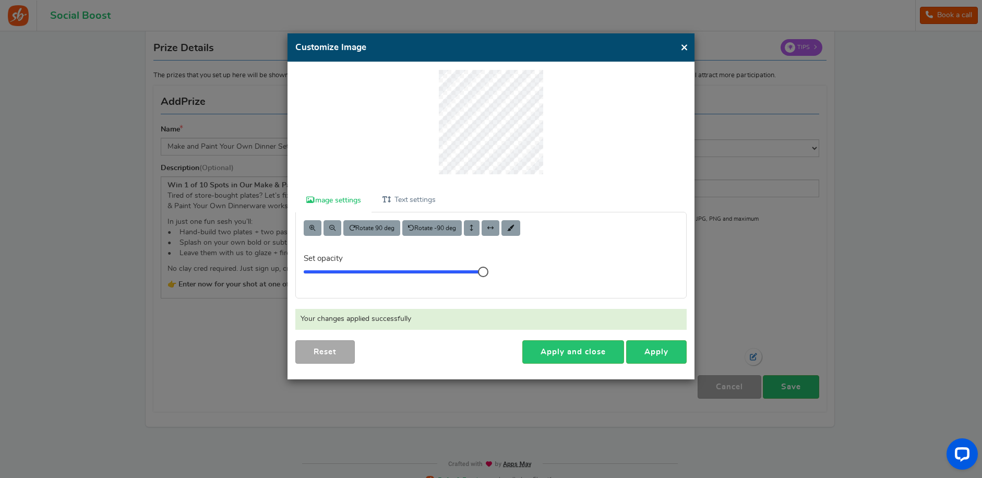
drag, startPoint x: 631, startPoint y: 50, endPoint x: 609, endPoint y: 64, distance: 26.1
click at [609, 64] on div "× Customize Image For the best editing, view this on a desktop! Image settings …" at bounding box center [491, 206] width 407 height 346
click at [687, 43] on button "×" at bounding box center [685, 47] width 8 height 13
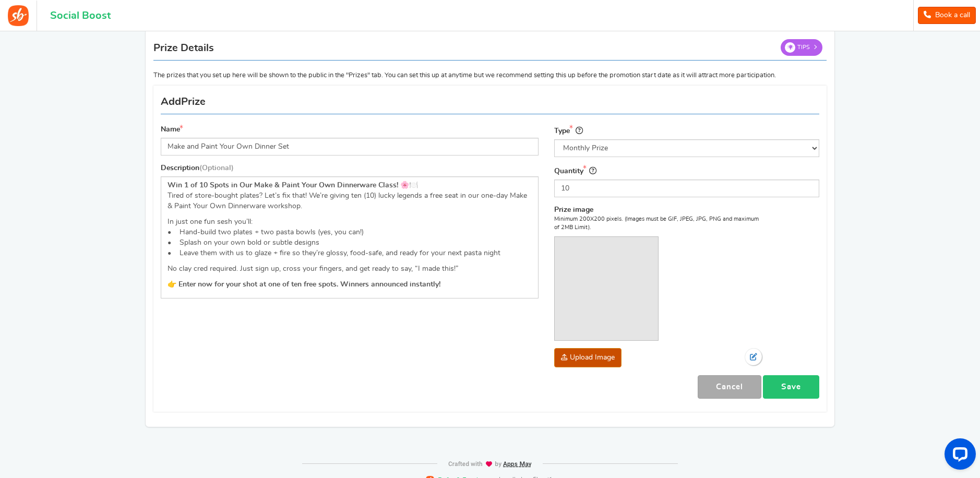
click at [797, 388] on link "Save" at bounding box center [791, 386] width 56 height 23
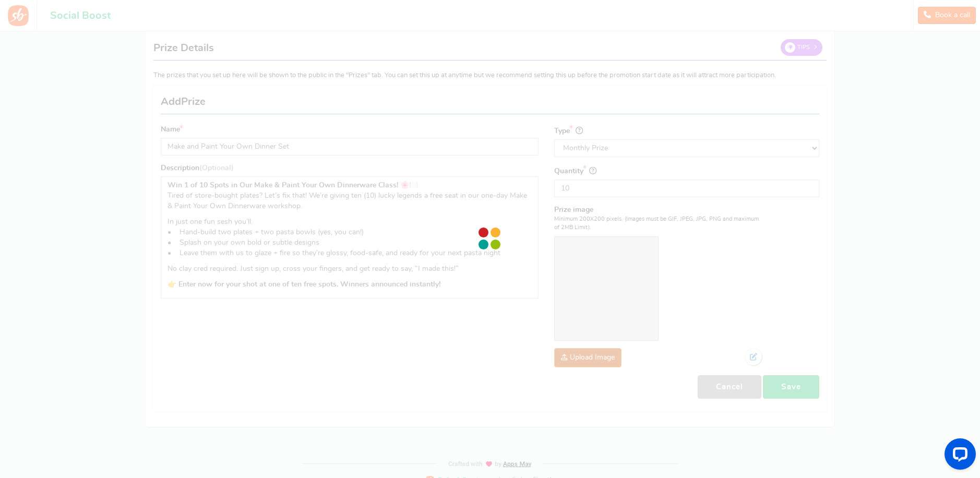
scroll to position [52, 0]
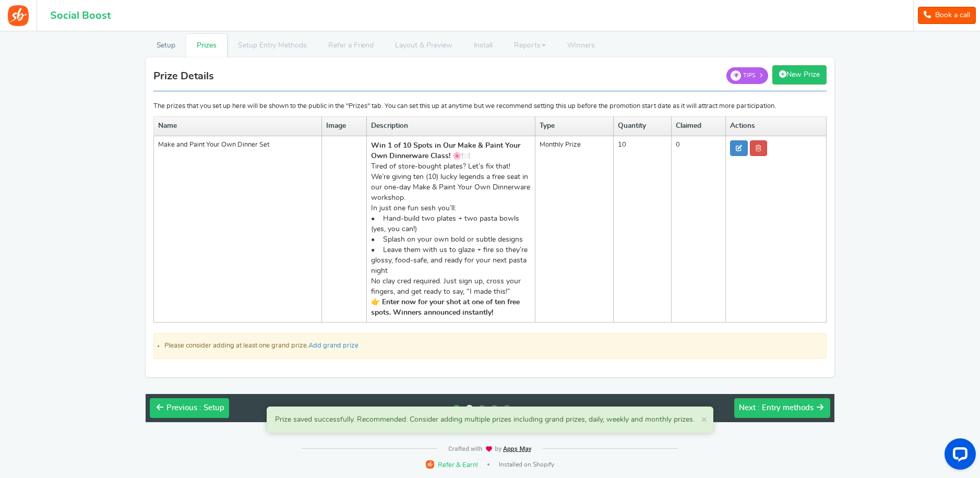
click at [211, 410] on span ": Setup" at bounding box center [211, 408] width 25 height 8
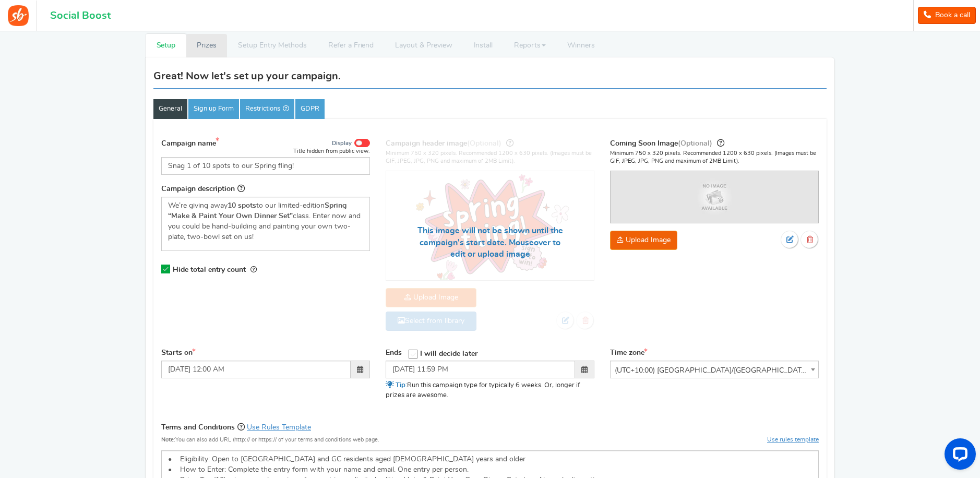
click at [194, 44] on link "Prizes" at bounding box center [206, 45] width 41 height 23
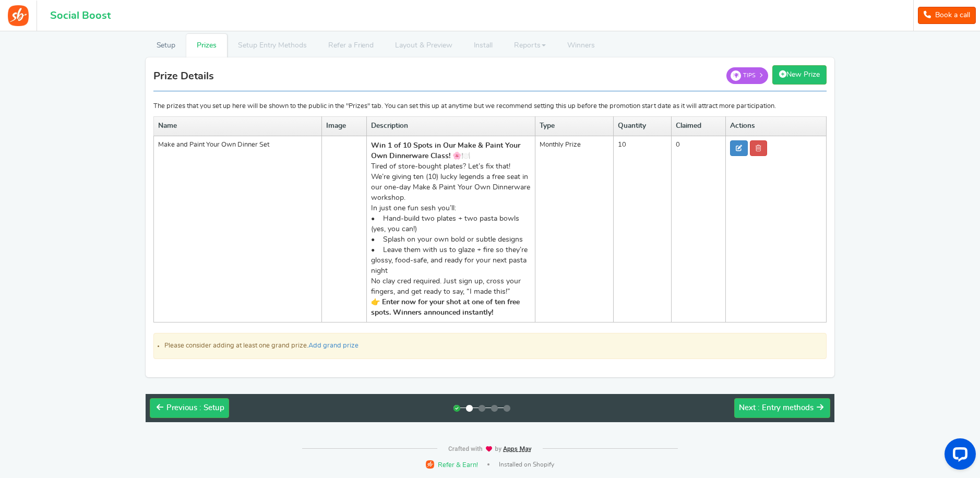
click at [326, 146] on img at bounding box center [326, 146] width 0 height 0
click at [740, 148] on icon at bounding box center [739, 148] width 6 height 6
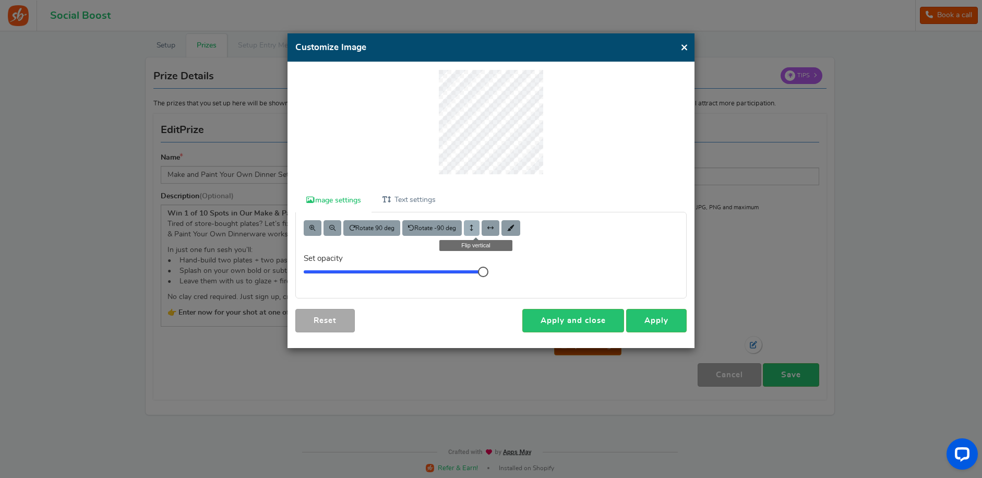
click at [474, 228] on span at bounding box center [472, 228] width 4 height 6
click at [469, 226] on button at bounding box center [472, 228] width 16 height 16
click at [494, 227] on span at bounding box center [491, 228] width 6 height 6
click at [329, 225] on span at bounding box center [332, 228] width 6 height 6
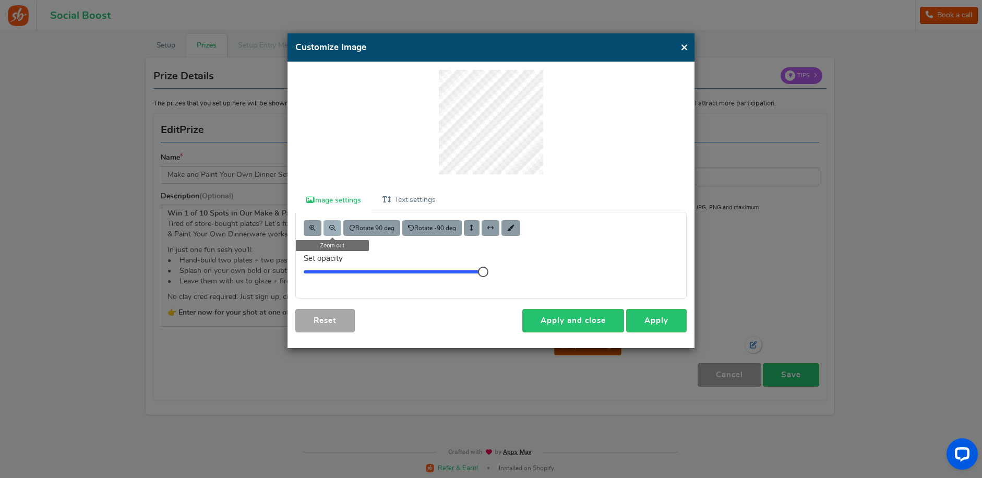
click at [329, 225] on span at bounding box center [332, 228] width 6 height 6
click at [596, 317] on link "Apply and close" at bounding box center [574, 320] width 102 height 23
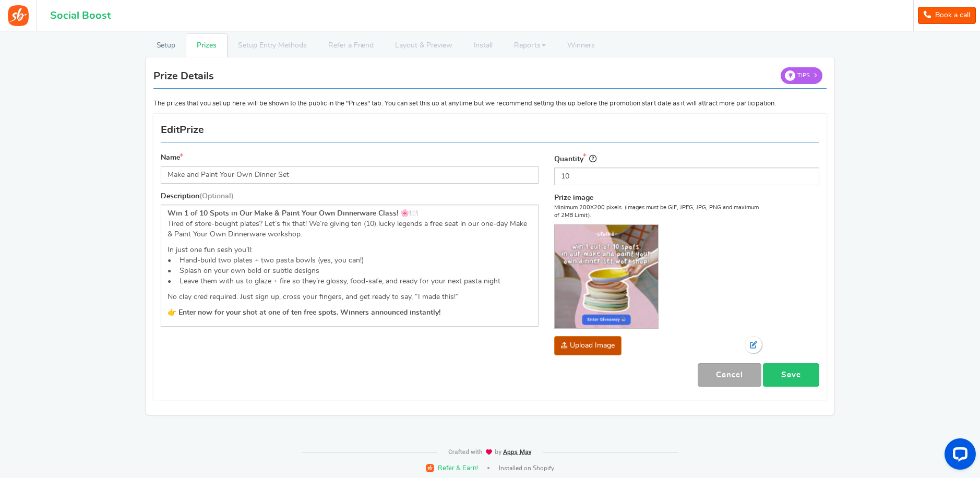
click at [810, 371] on link "Save" at bounding box center [791, 374] width 56 height 23
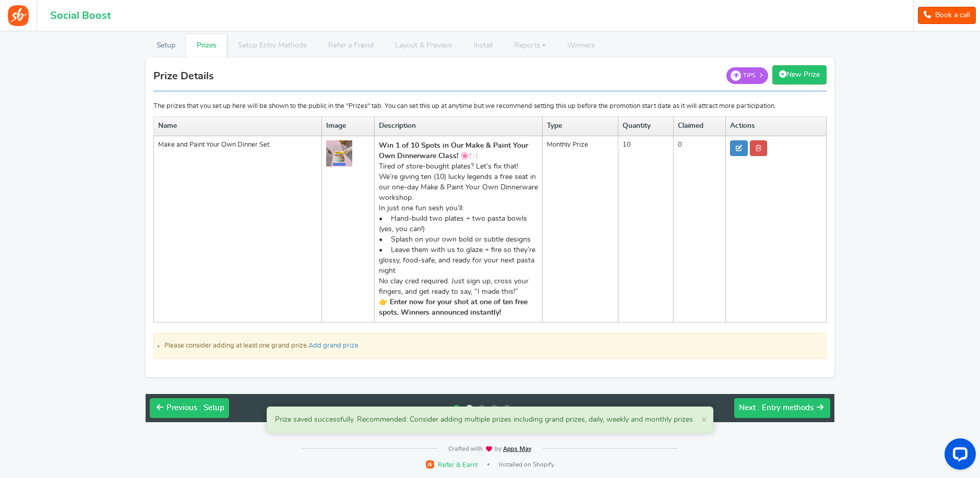
click at [798, 409] on span ": Entry methods" at bounding box center [786, 408] width 56 height 8
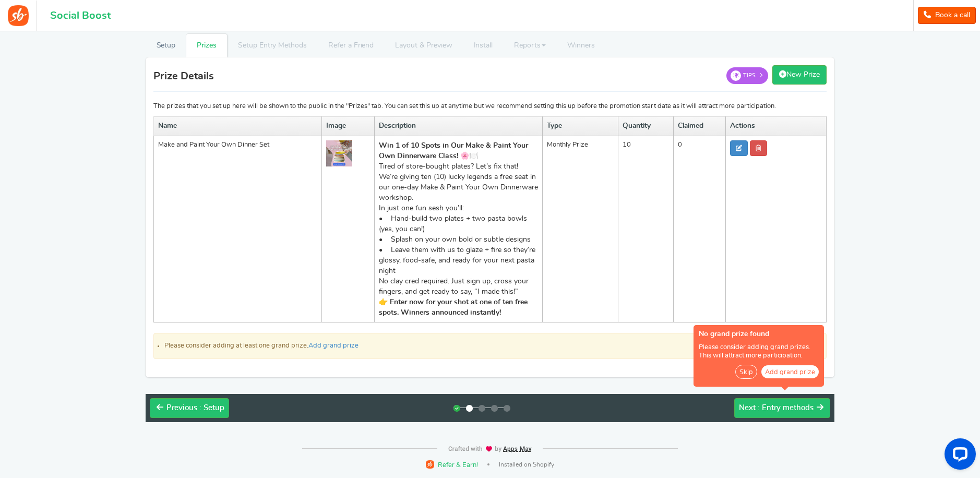
click at [663, 174] on td "10" at bounding box center [646, 229] width 56 height 186
click at [737, 149] on icon at bounding box center [739, 148] width 6 height 6
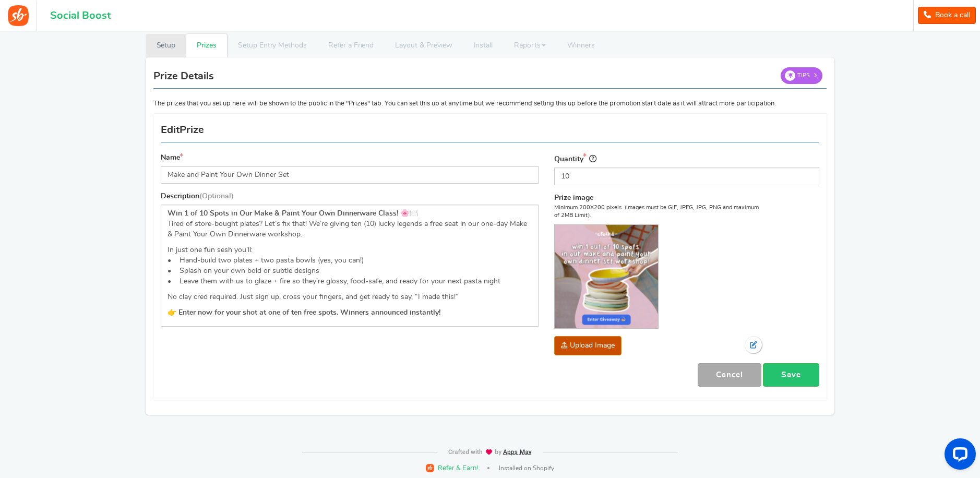
click at [160, 39] on link "Setup" at bounding box center [166, 45] width 41 height 23
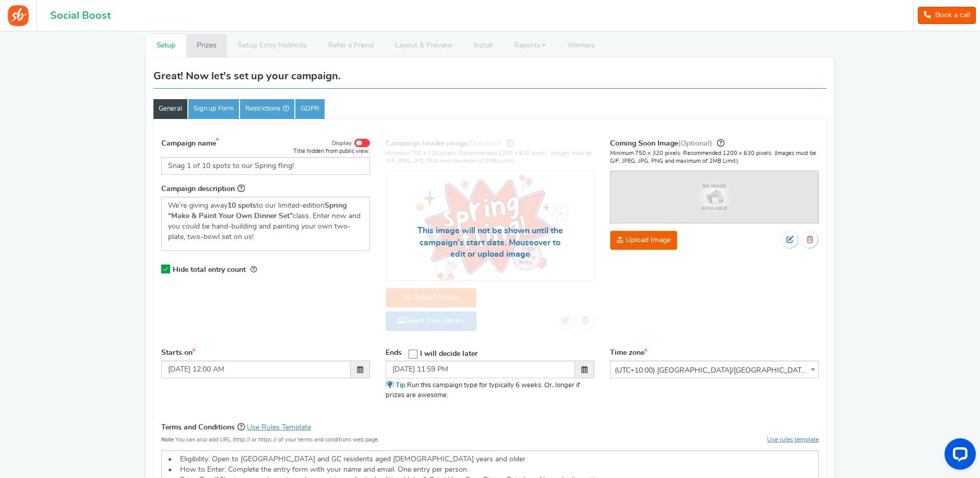
click at [212, 44] on link "Prizes" at bounding box center [206, 45] width 41 height 23
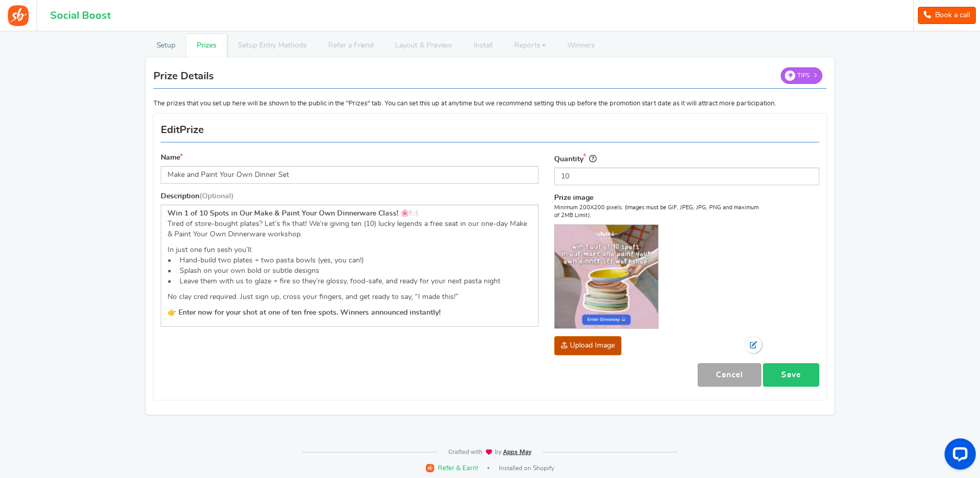
click at [792, 374] on link "Save" at bounding box center [791, 374] width 56 height 23
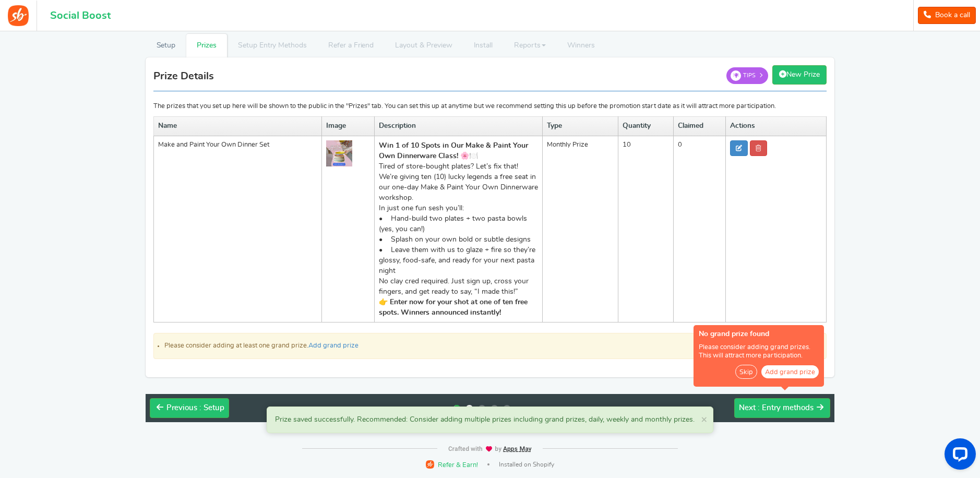
click at [745, 373] on button "Skip" at bounding box center [746, 372] width 22 height 14
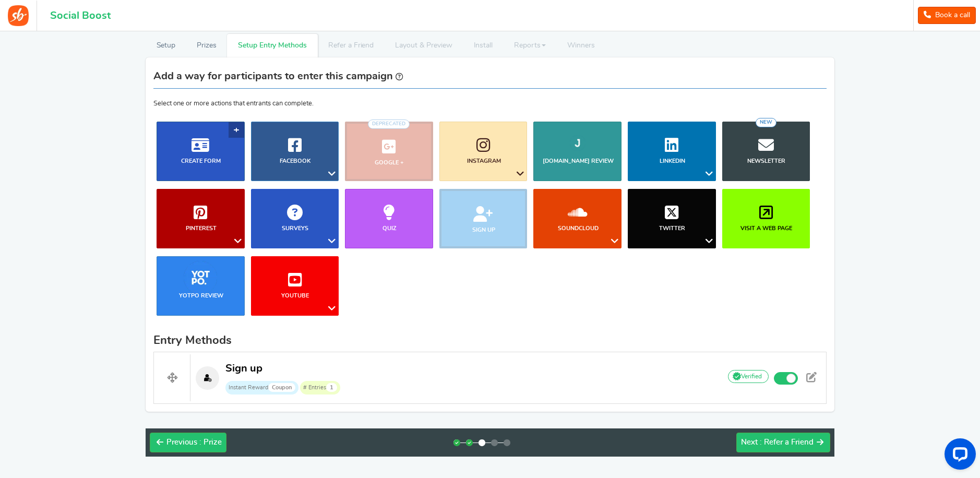
click at [233, 130] on link "Create Form" at bounding box center [201, 152] width 88 height 60
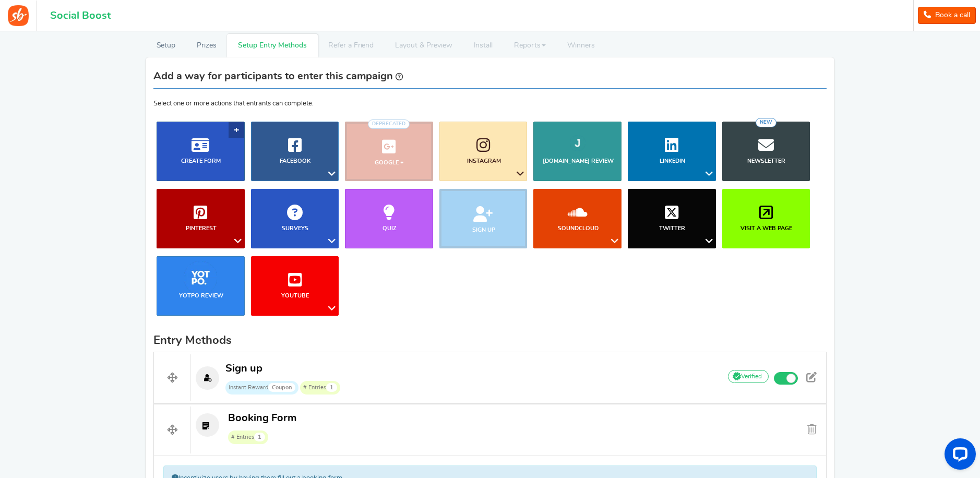
scroll to position [371, 0]
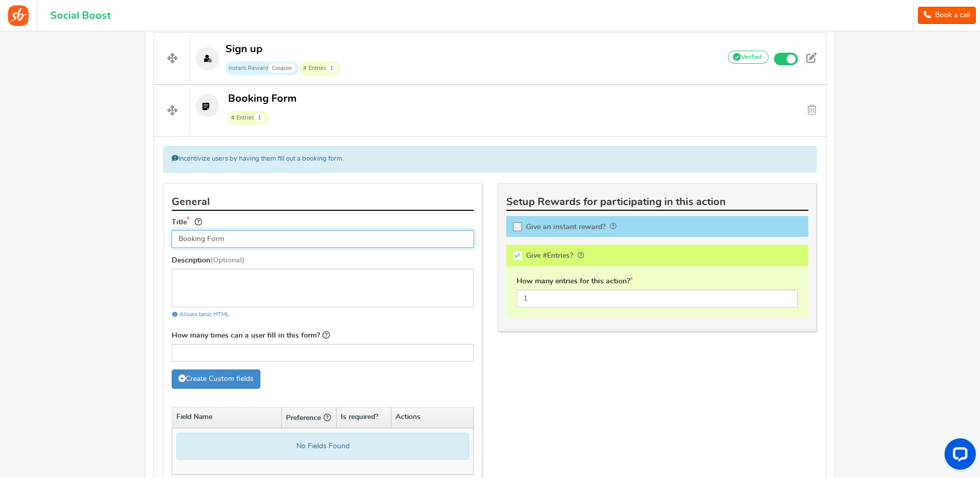
click at [240, 242] on input "Booking Form" at bounding box center [323, 239] width 302 height 18
drag, startPoint x: 240, startPoint y: 242, endPoint x: 169, endPoint y: 239, distance: 71.1
click at [169, 239] on div "Title Booking Form Tip! Your title should show the huge savings & rewards for p…" at bounding box center [323, 236] width 318 height 40
click at [517, 226] on icon at bounding box center [518, 227] width 9 height 9
click at [517, 226] on input "Give an instant reward?" at bounding box center [521, 228] width 10 height 10
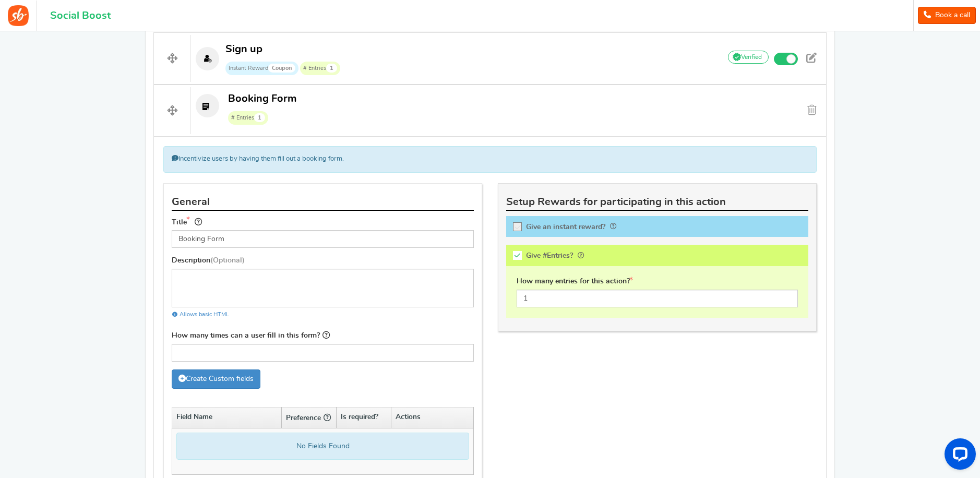
checkbox input "true"
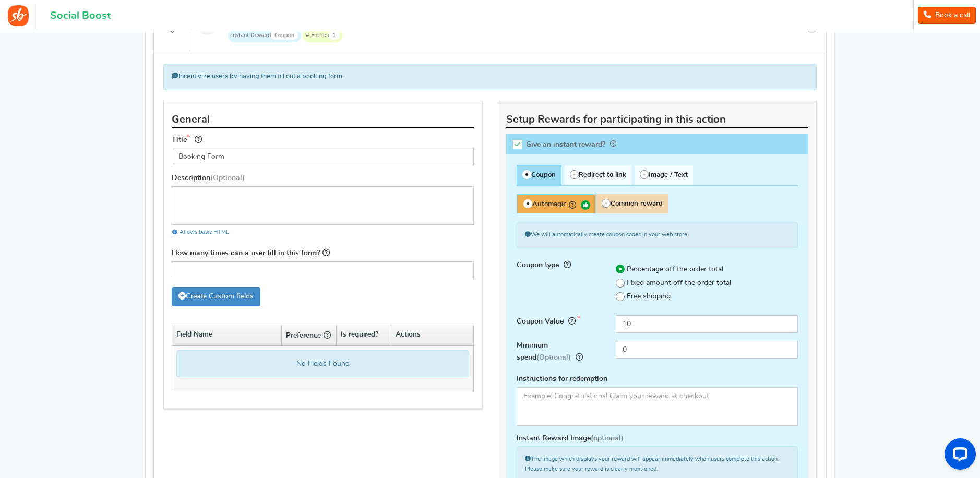
scroll to position [464, 0]
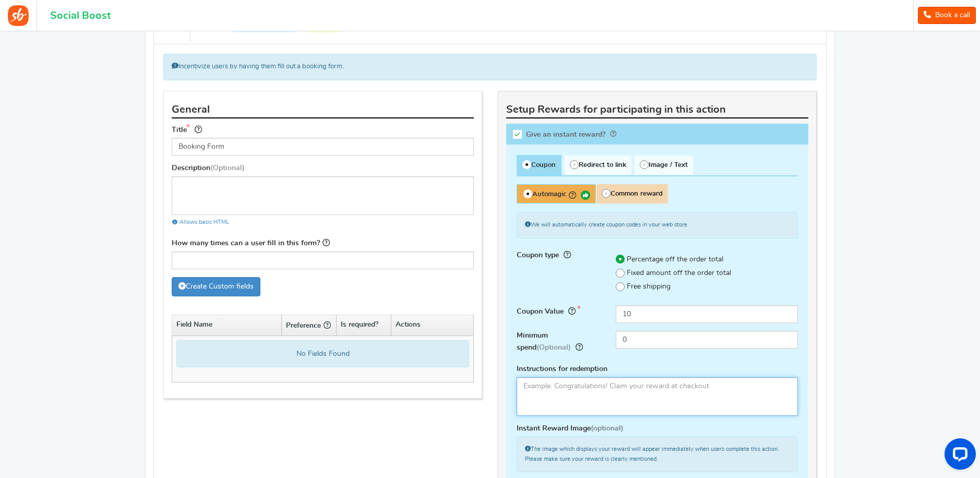
click at [585, 385] on textarea at bounding box center [657, 396] width 281 height 39
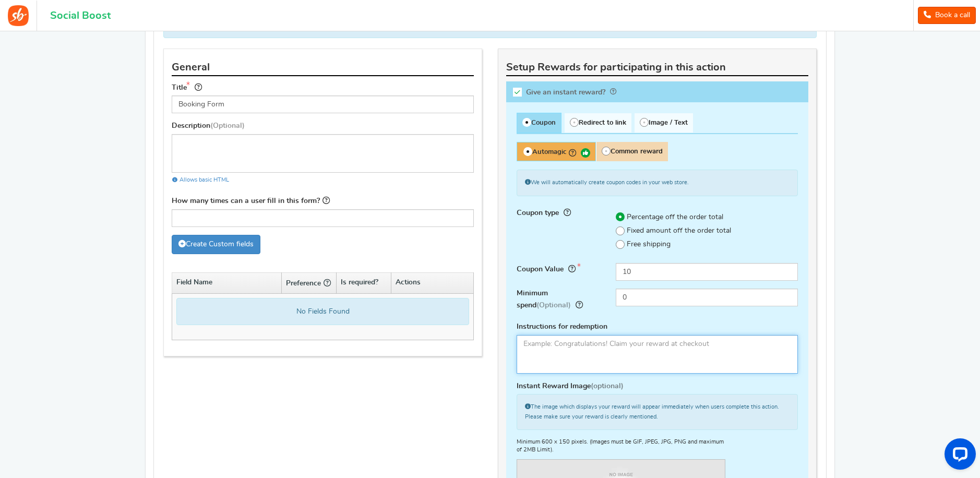
scroll to position [489, 0]
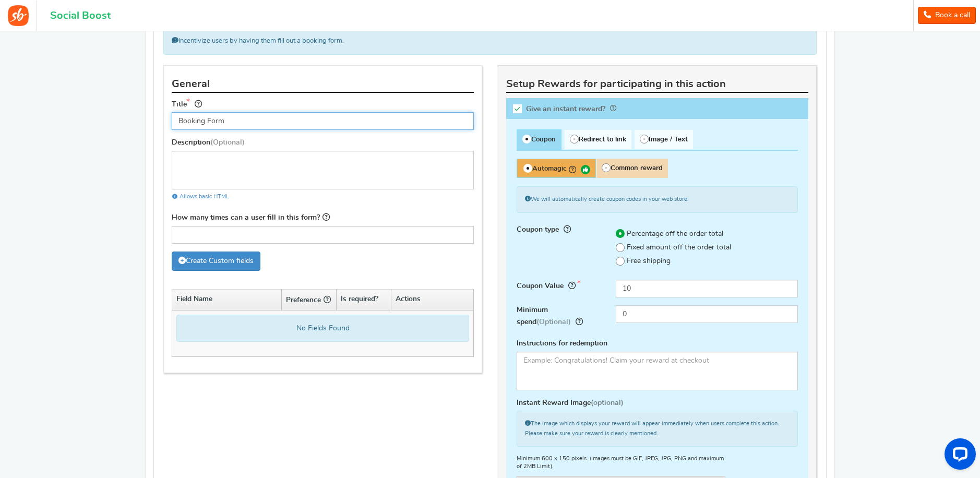
click at [262, 118] on input "Booking Form" at bounding box center [323, 121] width 302 height 18
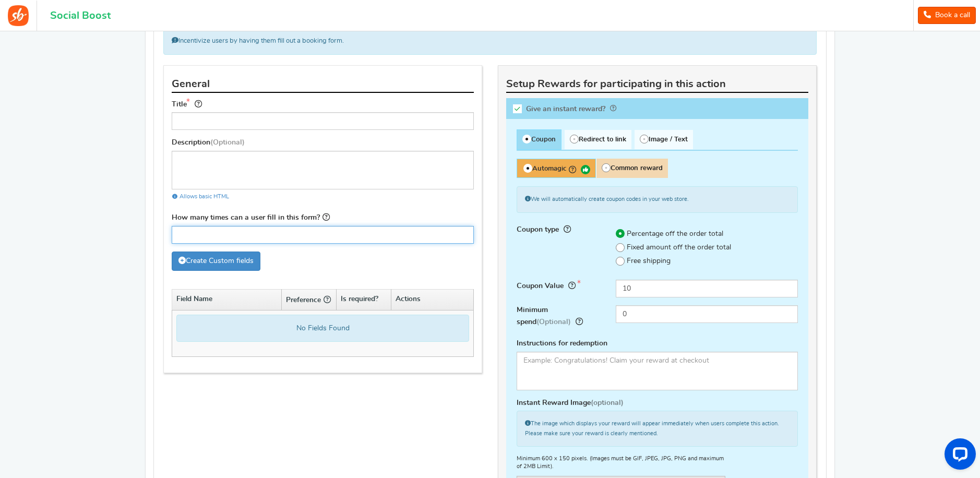
click at [254, 235] on input "How many times can a user fill in this form?" at bounding box center [323, 235] width 302 height 18
type input "1"
click at [300, 263] on div "Create Custom fields" at bounding box center [323, 267] width 302 height 30
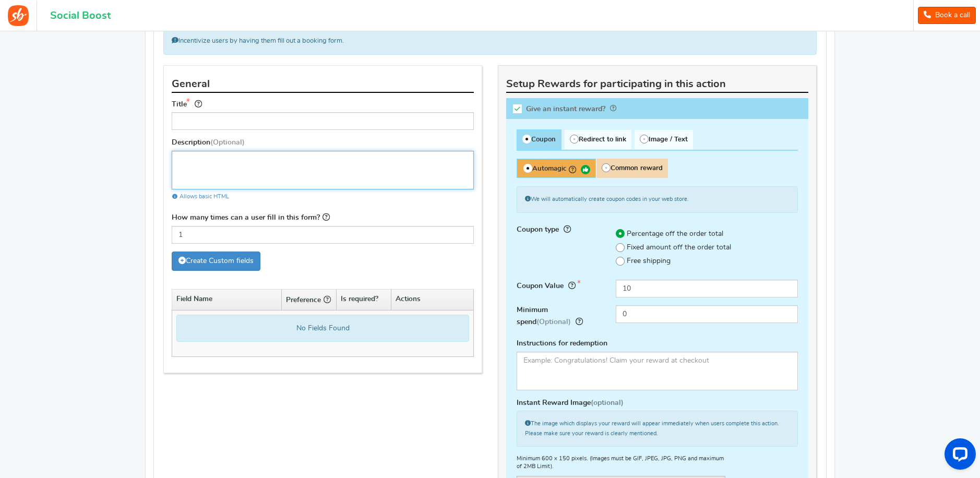
click at [236, 174] on textarea at bounding box center [323, 170] width 302 height 39
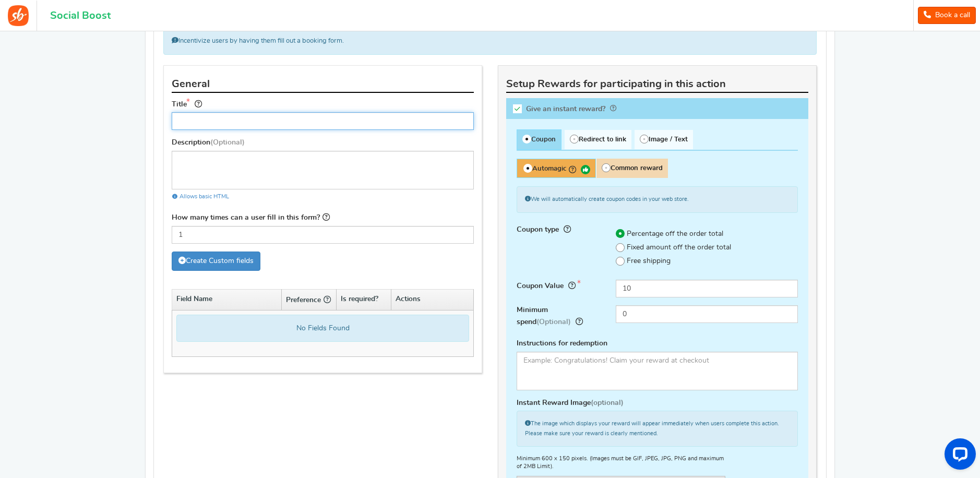
click at [252, 118] on input "text" at bounding box center [323, 121] width 302 height 18
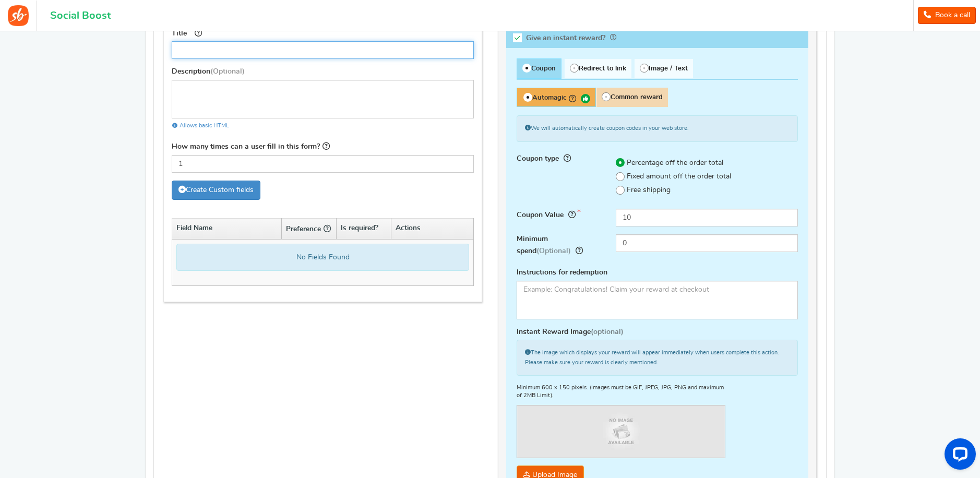
scroll to position [408, 0]
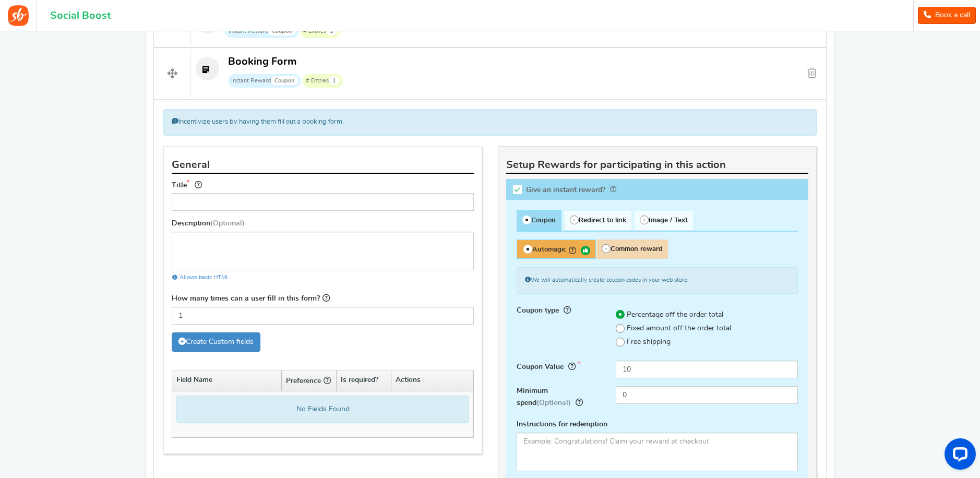
click at [638, 253] on span "Common reward" at bounding box center [632, 249] width 72 height 19
click at [603, 248] on input "Common reward" at bounding box center [599, 245] width 7 height 7
radio input "true"
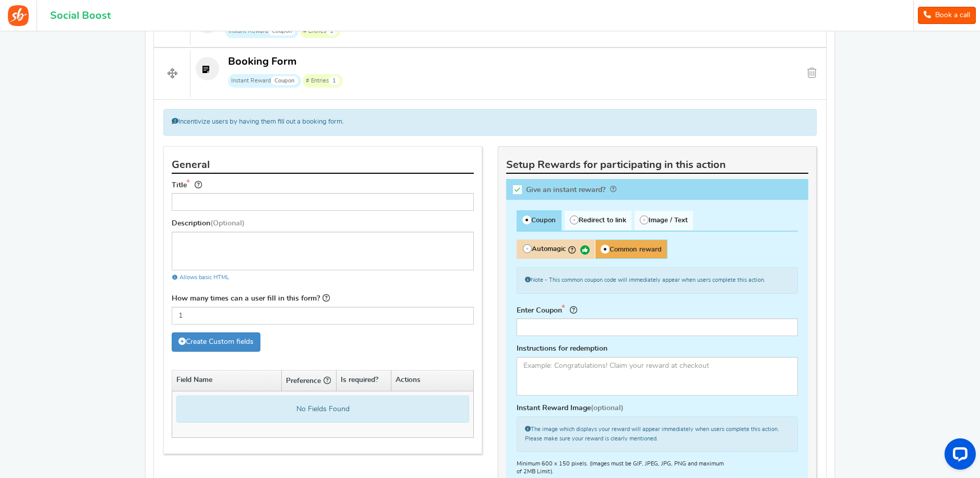
click at [569, 250] on span "Automagic" at bounding box center [556, 249] width 78 height 19
click at [524, 248] on input "Automagic" at bounding box center [520, 245] width 7 height 7
radio input "true"
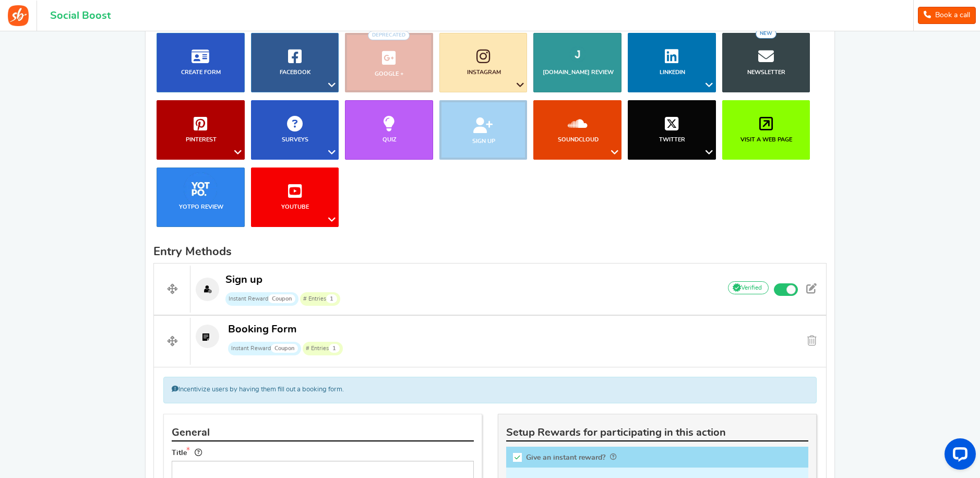
scroll to position [140, 0]
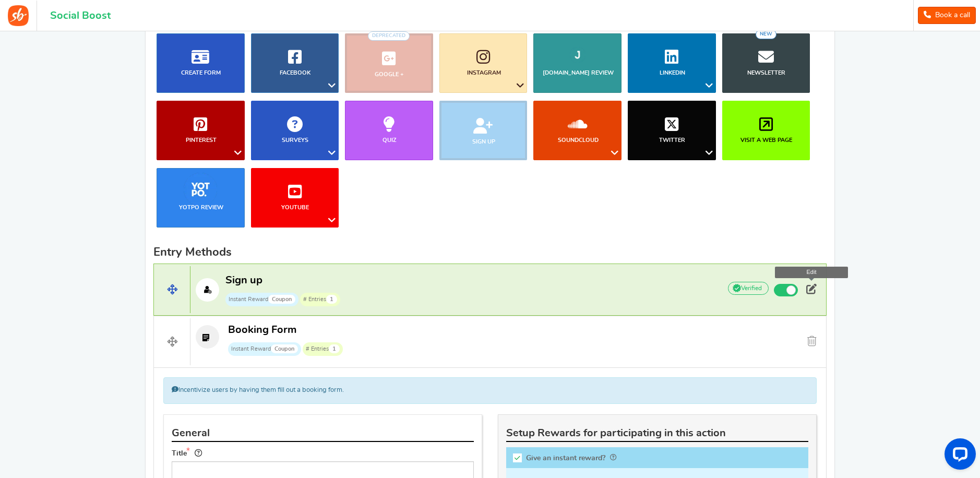
click at [810, 291] on span at bounding box center [811, 289] width 10 height 10
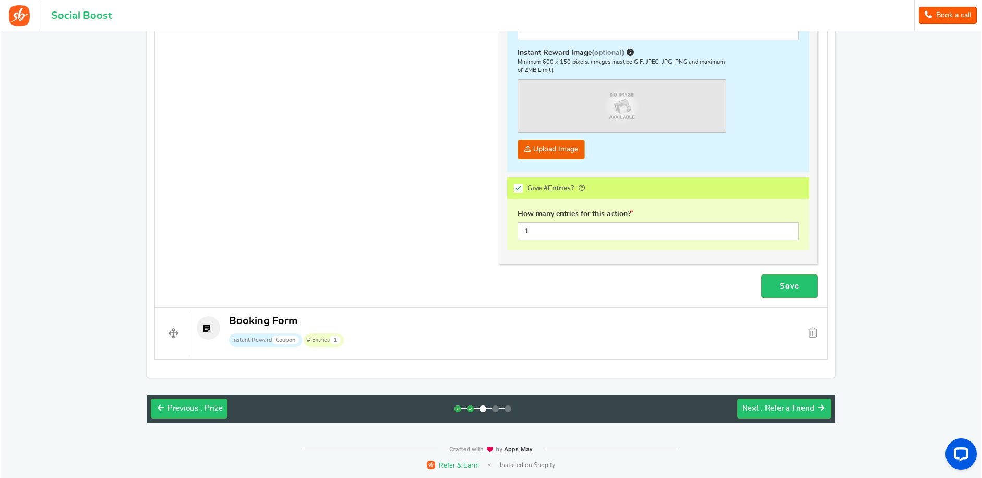
scroll to position [773, 0]
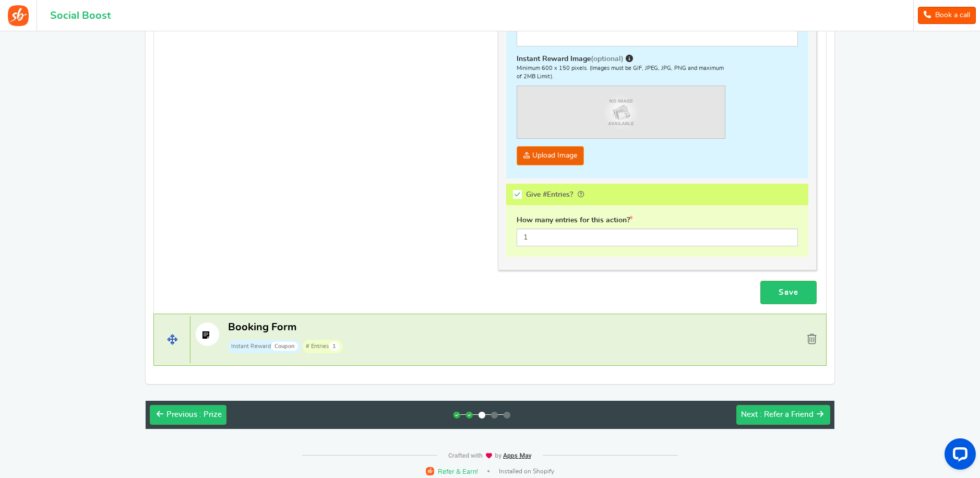
click at [809, 336] on span at bounding box center [812, 339] width 9 height 10
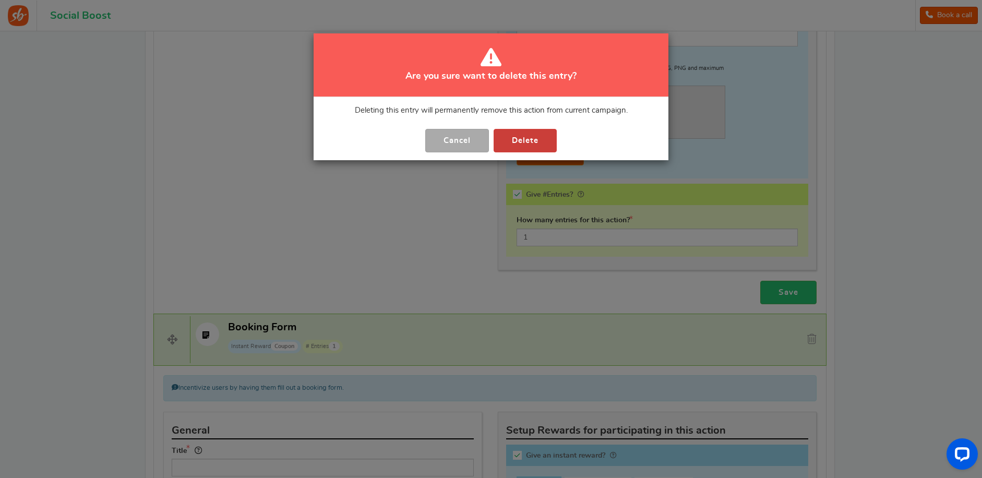
click at [539, 149] on button "Delete" at bounding box center [525, 140] width 63 height 23
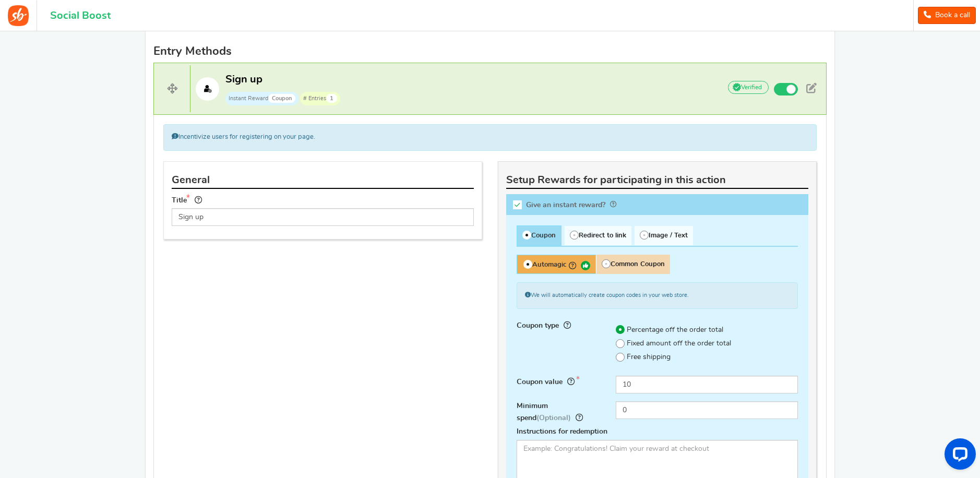
scroll to position [343, 0]
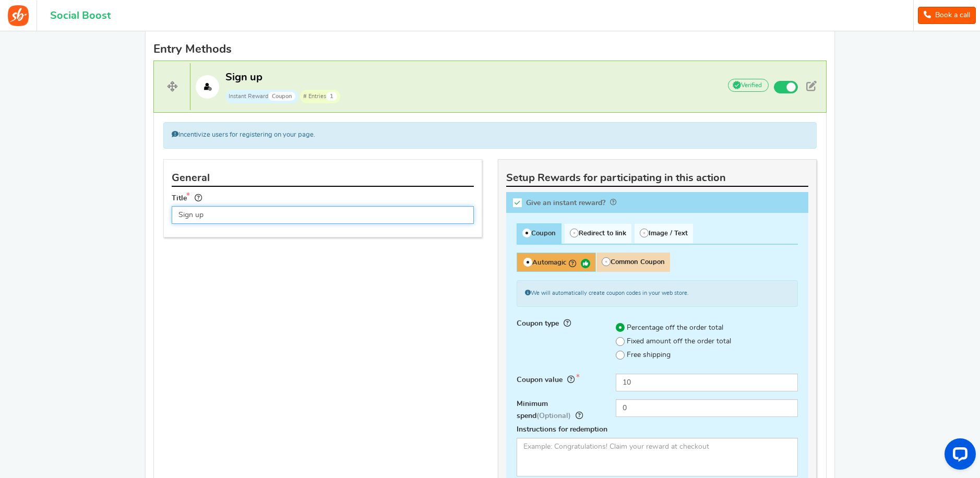
click at [442, 215] on input "Sign up" at bounding box center [323, 215] width 302 height 18
paste input "Win 1 of 10 Free Spots! 🌸🍽️"
click at [224, 214] on input "Win 1 of 10 Free Spots! 🌸🍽️" at bounding box center [323, 215] width 302 height 18
type input "Win 1 of 10 Spots! 🌸🍽️"
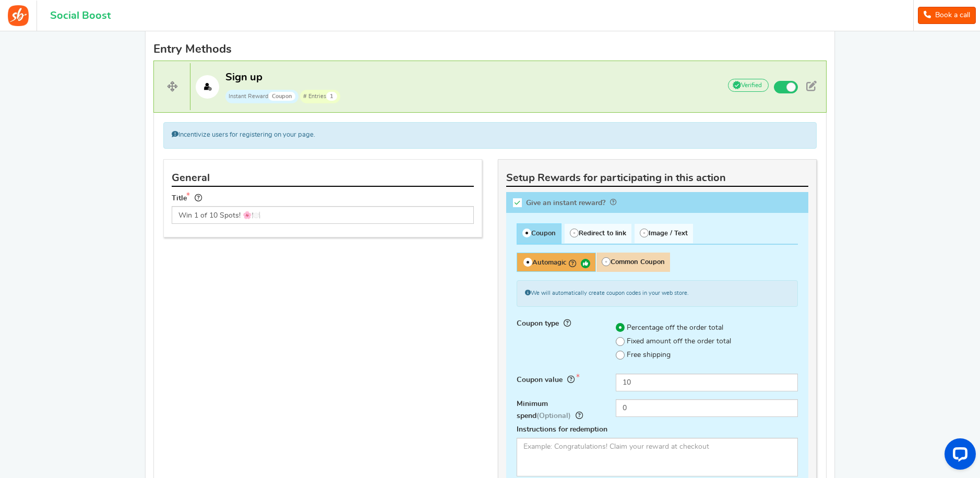
click at [401, 293] on div "General Title Win 1 of 10 Spots! 🌸🍽️ This campaign category can have no rewards…" at bounding box center [490, 435] width 669 height 552
click at [514, 203] on icon at bounding box center [517, 202] width 9 height 9
click at [516, 203] on input "Give an instant reward?" at bounding box center [521, 204] width 10 height 10
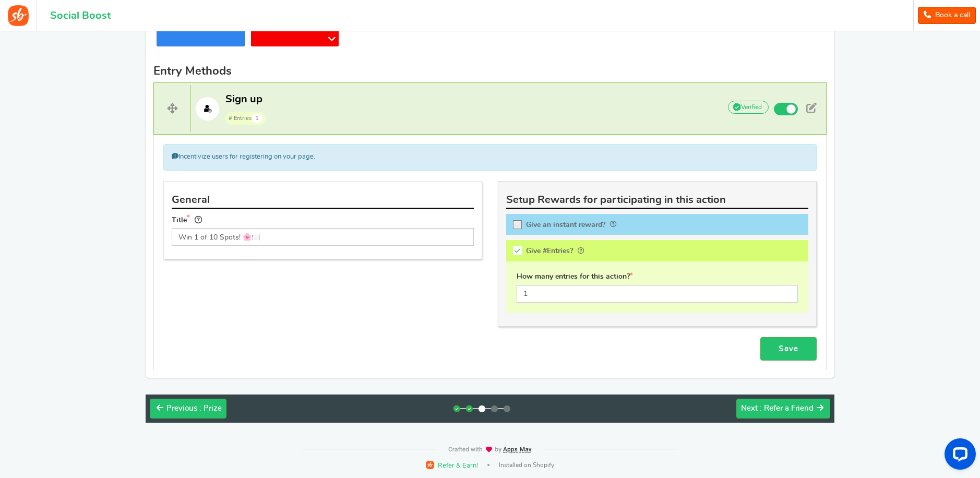
click at [518, 219] on label "Give an instant reward?" at bounding box center [657, 224] width 302 height 21
click at [518, 221] on input "Give an instant reward?" at bounding box center [521, 226] width 10 height 10
checkbox input "true"
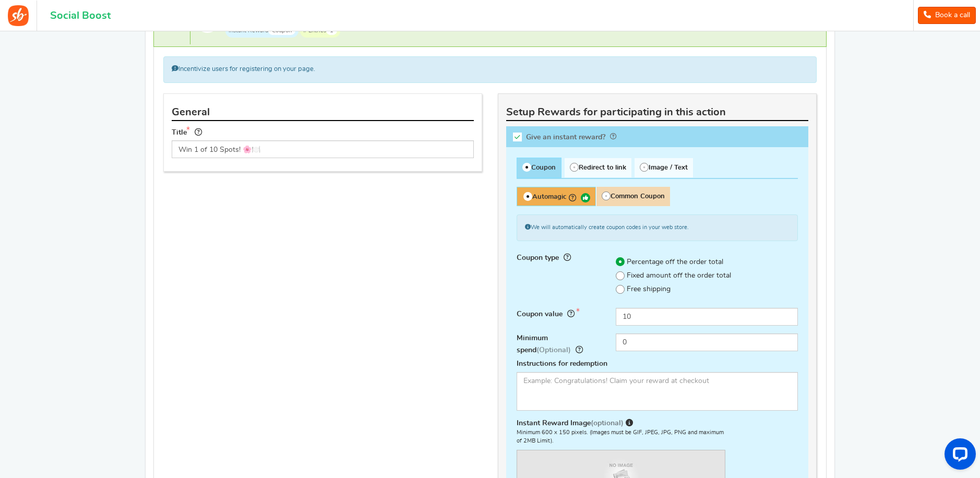
scroll to position [429, 0]
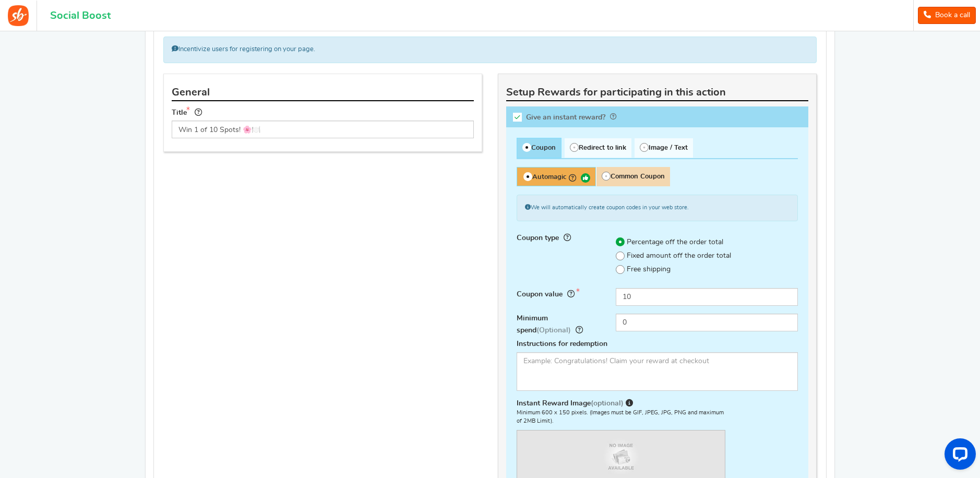
click at [644, 174] on span "Common Coupon" at bounding box center [633, 176] width 74 height 19
click at [603, 174] on input "Common Coupon" at bounding box center [599, 172] width 7 height 7
radio input "true"
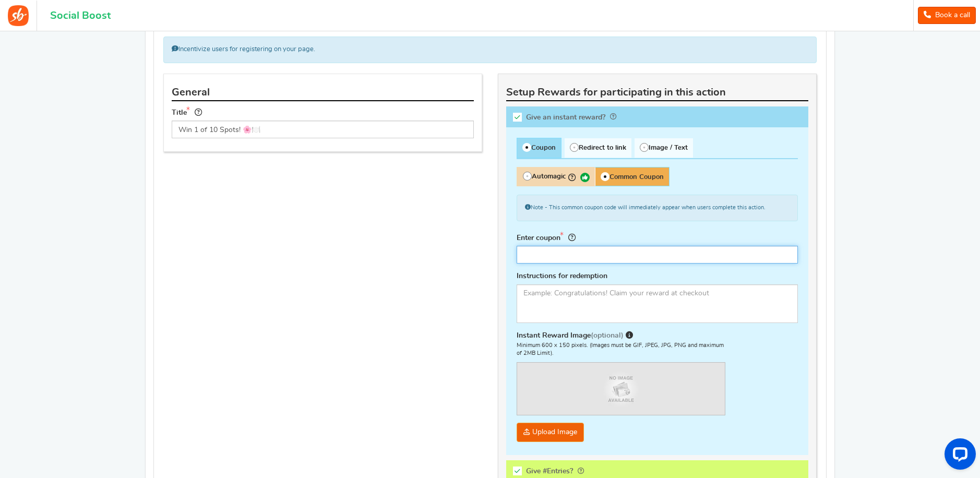
click at [638, 261] on input "text" at bounding box center [657, 255] width 281 height 18
type input "F"
type input "FIRSTCLASS20"
click at [643, 307] on textarea at bounding box center [657, 303] width 281 height 39
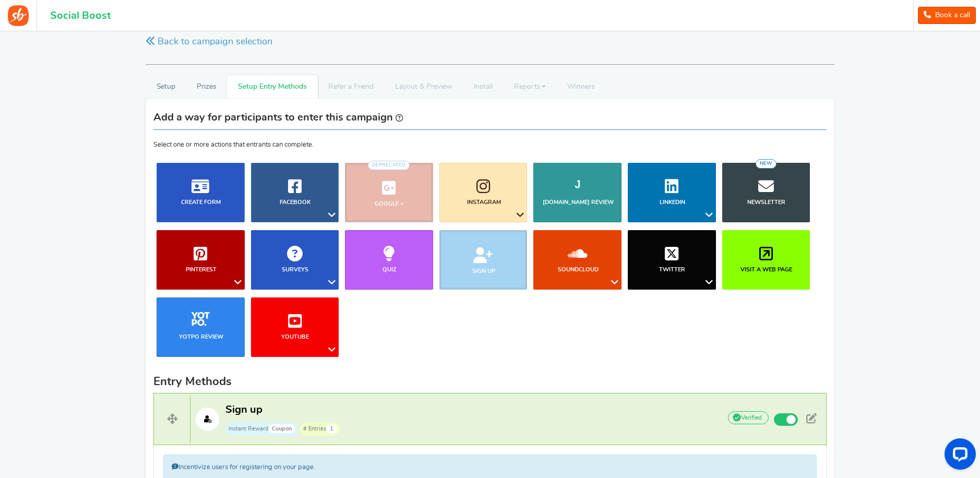
scroll to position [0, 0]
